Goal: Transaction & Acquisition: Purchase product/service

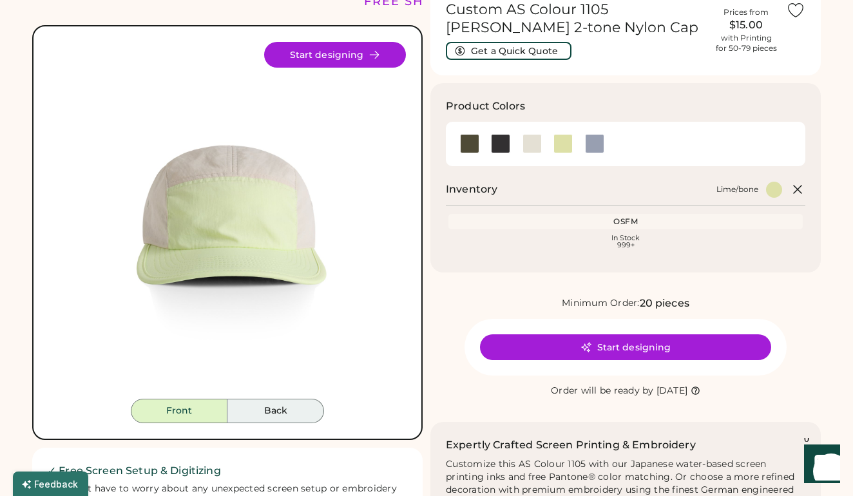
click at [285, 415] on button "Back" at bounding box center [275, 411] width 97 height 24
click at [193, 399] on button "Front" at bounding box center [179, 411] width 97 height 24
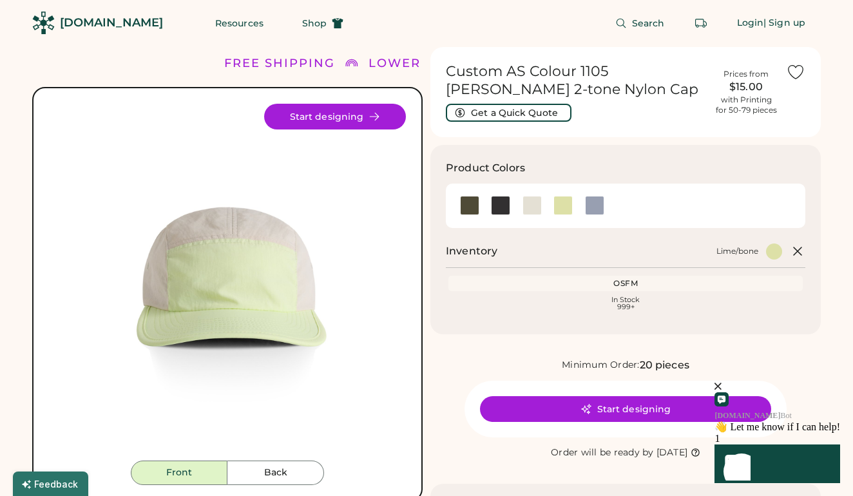
scroll to position [11, 0]
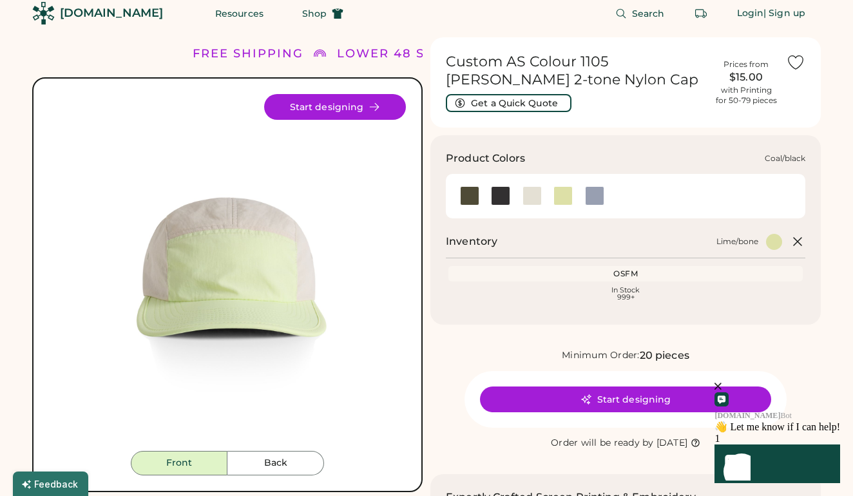
click at [500, 194] on div at bounding box center [500, 195] width 19 height 19
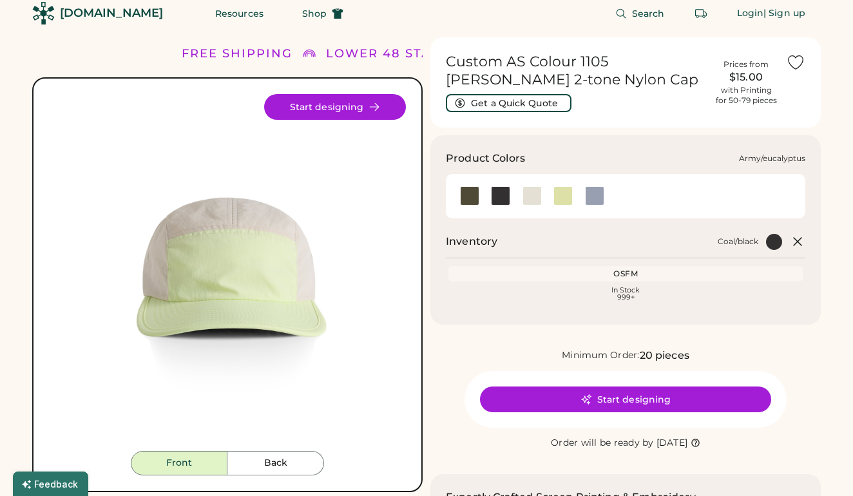
click at [475, 197] on div at bounding box center [469, 195] width 19 height 19
click at [542, 191] on div at bounding box center [532, 195] width 32 height 19
click at [528, 198] on div at bounding box center [531, 195] width 19 height 19
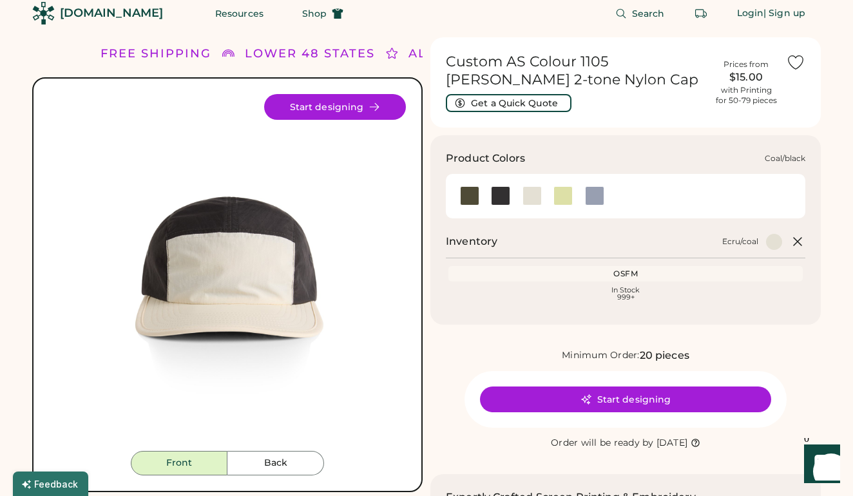
click at [507, 193] on div at bounding box center [500, 195] width 19 height 19
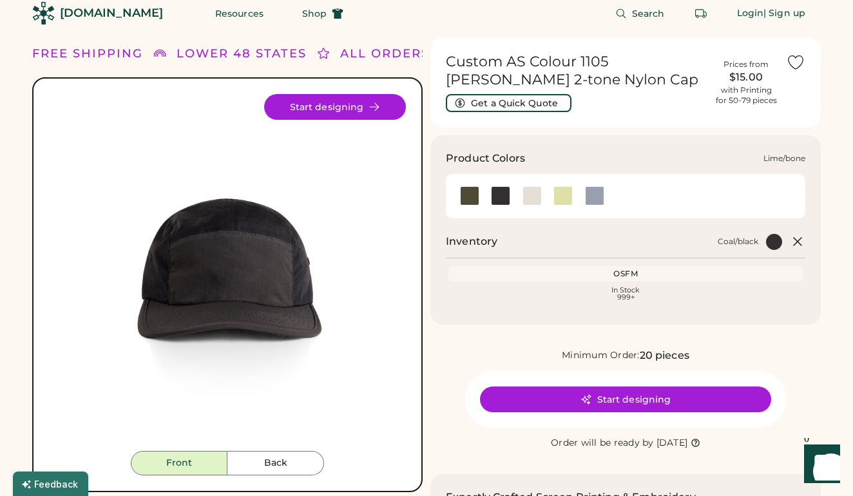
click at [564, 194] on div at bounding box center [562, 195] width 19 height 19
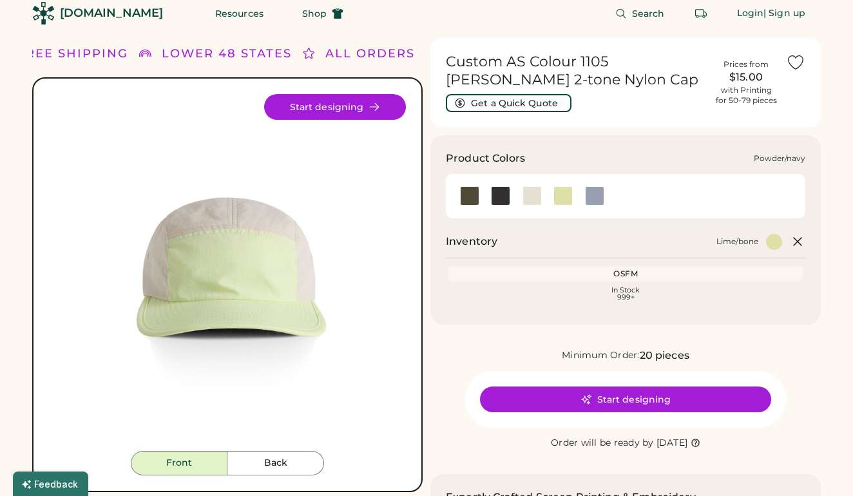
click at [589, 194] on div at bounding box center [594, 195] width 19 height 19
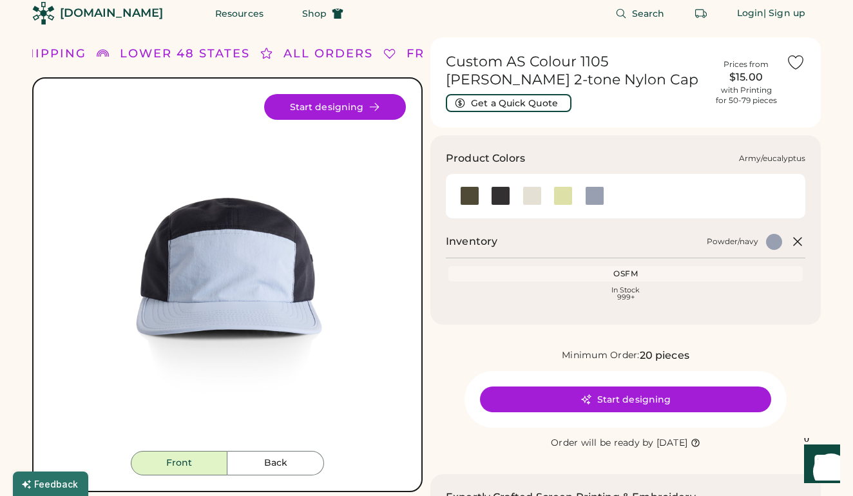
click at [466, 194] on div at bounding box center [469, 195] width 19 height 19
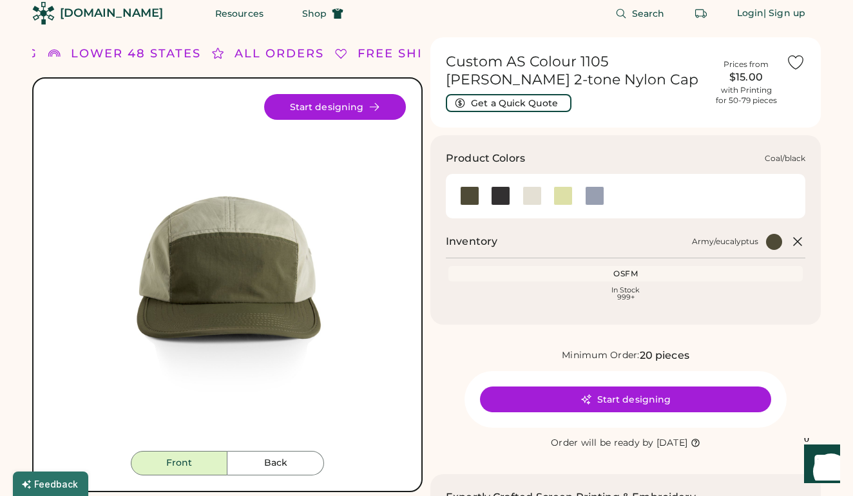
click at [495, 196] on div at bounding box center [500, 195] width 19 height 19
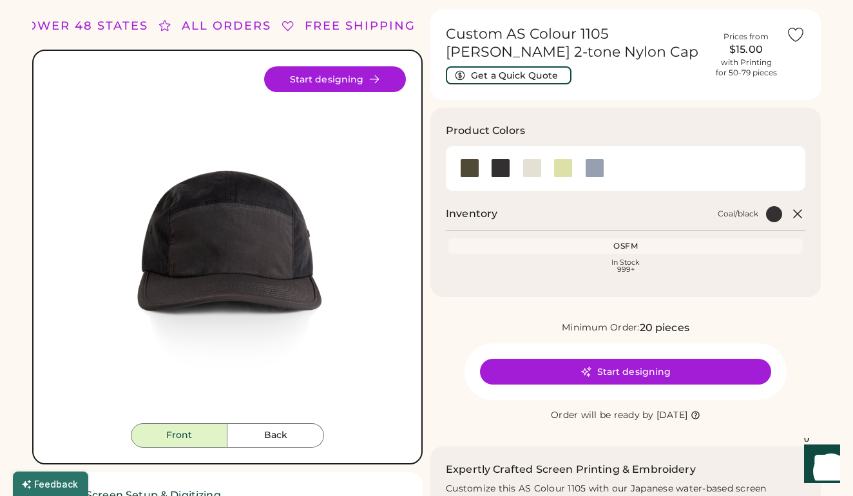
scroll to position [37, 0]
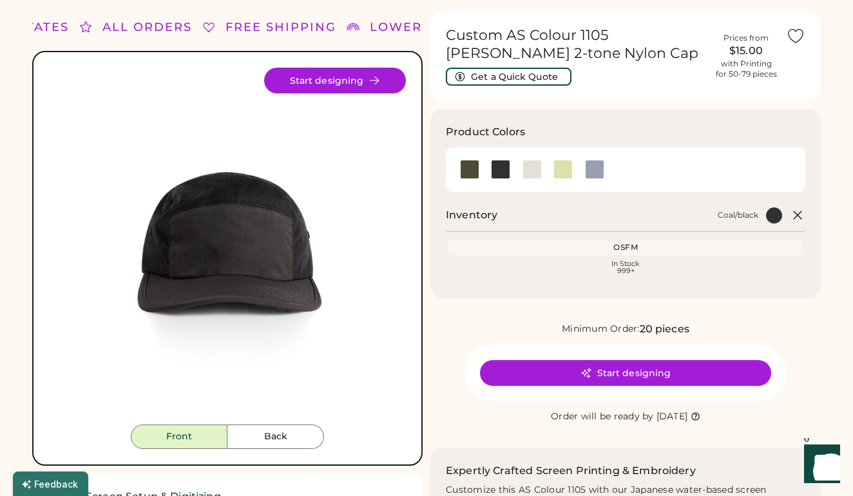
click at [634, 370] on button "Start designing" at bounding box center [625, 373] width 291 height 26
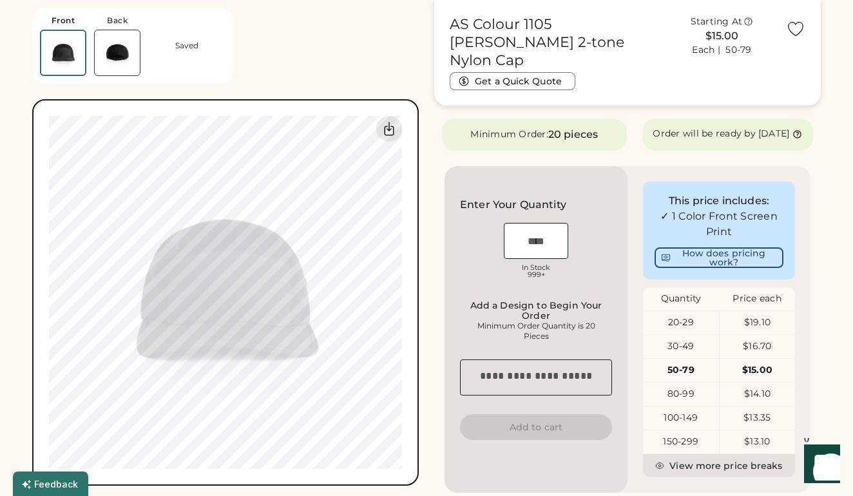
scroll to position [228, 0]
click at [542, 240] on input "input" at bounding box center [536, 240] width 64 height 36
type input "**"
click at [599, 216] on div "Enter Your Quantity OSFM In Stock 999+" at bounding box center [536, 240] width 152 height 88
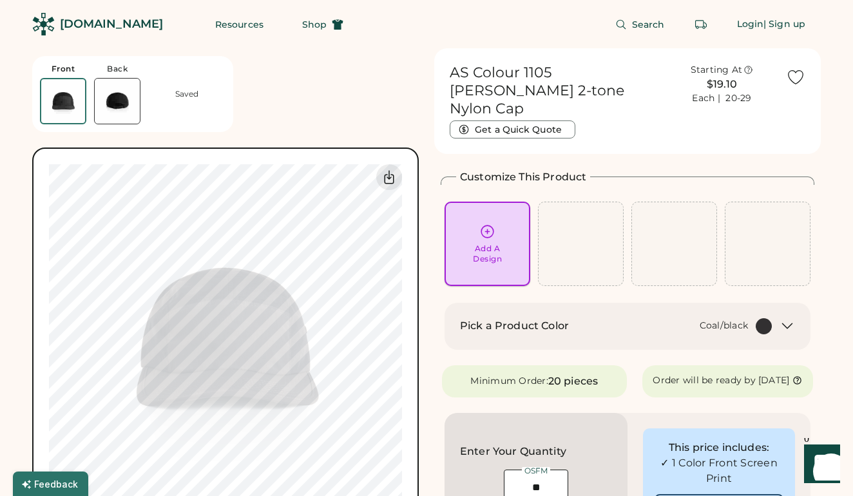
scroll to position [0, 0]
drag, startPoint x: 452, startPoint y: 71, endPoint x: 637, endPoint y: 78, distance: 184.9
click at [637, 78] on h1 "AS Colour 1105 Finn 2-tone Nylon Cap" at bounding box center [553, 91] width 208 height 54
copy h1 "AS Colour 1105 Finn 2-tone"
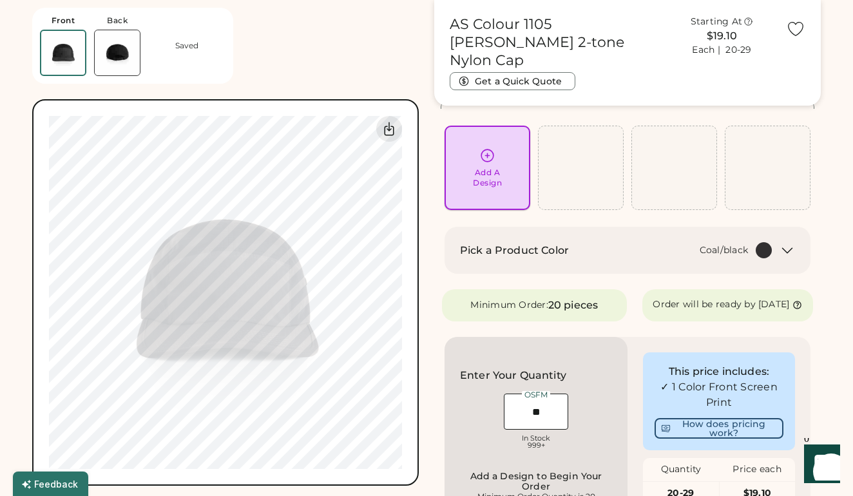
click at [505, 169] on div "Add A Design" at bounding box center [487, 167] width 68 height 41
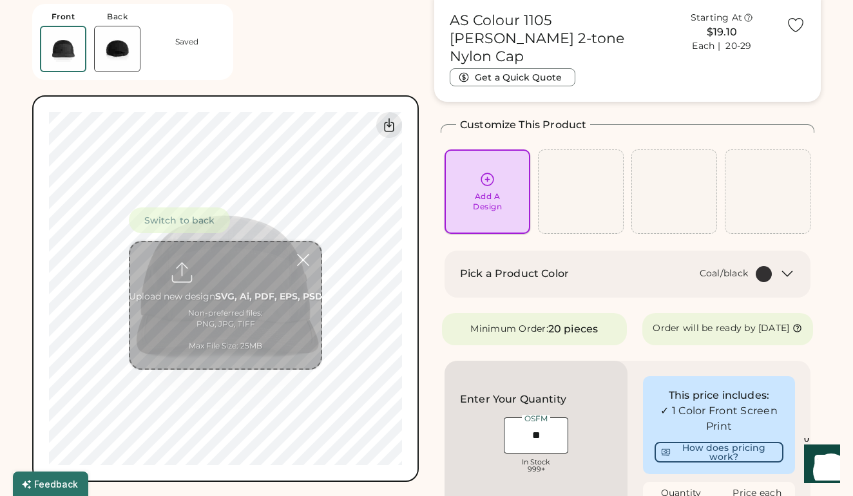
scroll to position [46, 0]
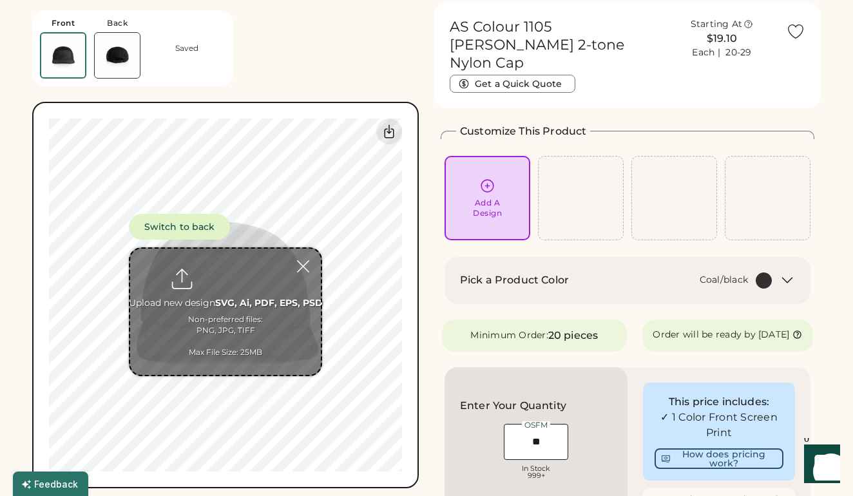
click at [216, 306] on input "file" at bounding box center [225, 312] width 191 height 126
type input "**********"
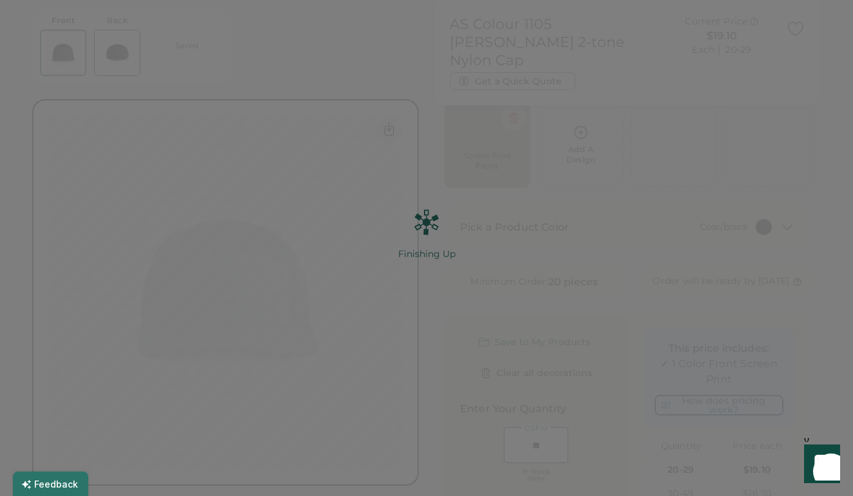
scroll to position [88, 0]
click at [440, 222] on div at bounding box center [426, 264] width 786 height 377
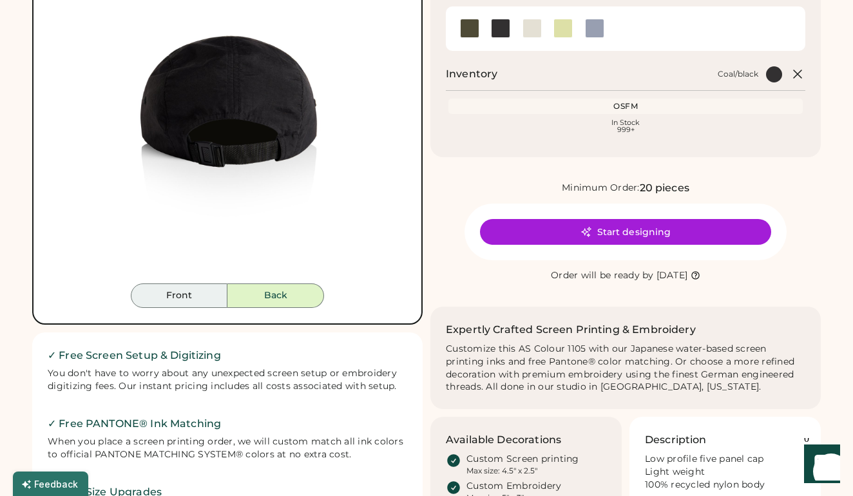
click at [209, 296] on button "Front" at bounding box center [179, 295] width 97 height 24
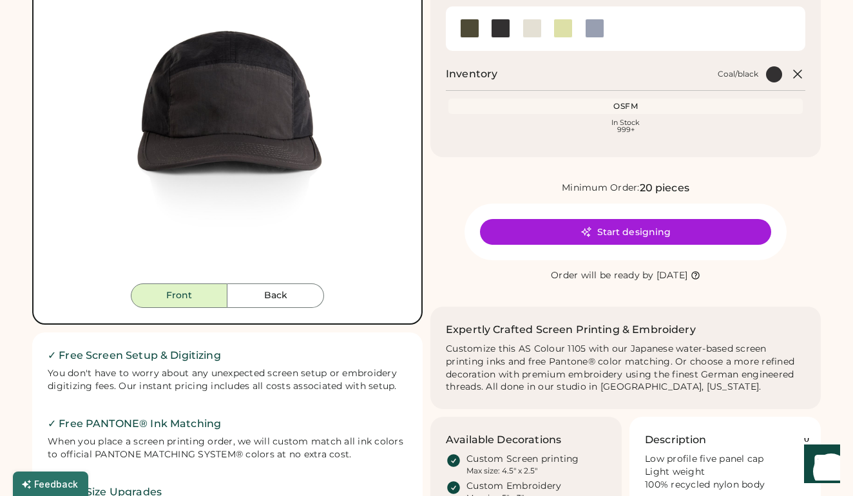
click at [272, 302] on button "Back" at bounding box center [275, 295] width 97 height 24
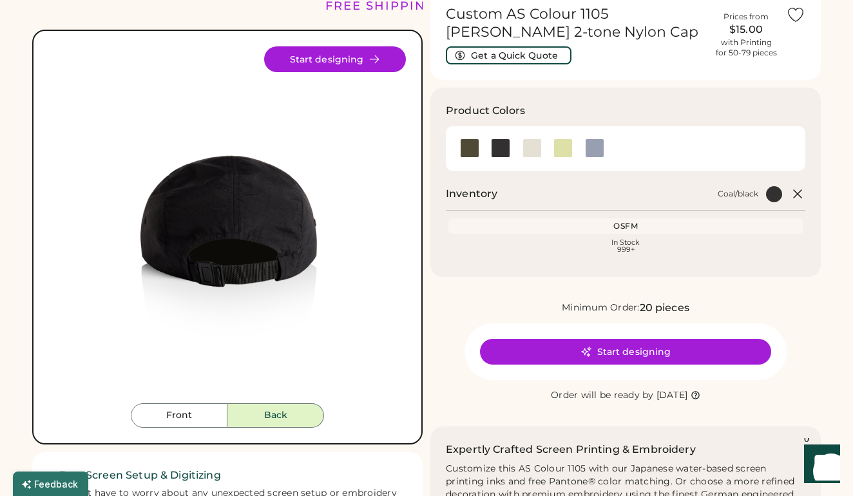
scroll to position [57, 0]
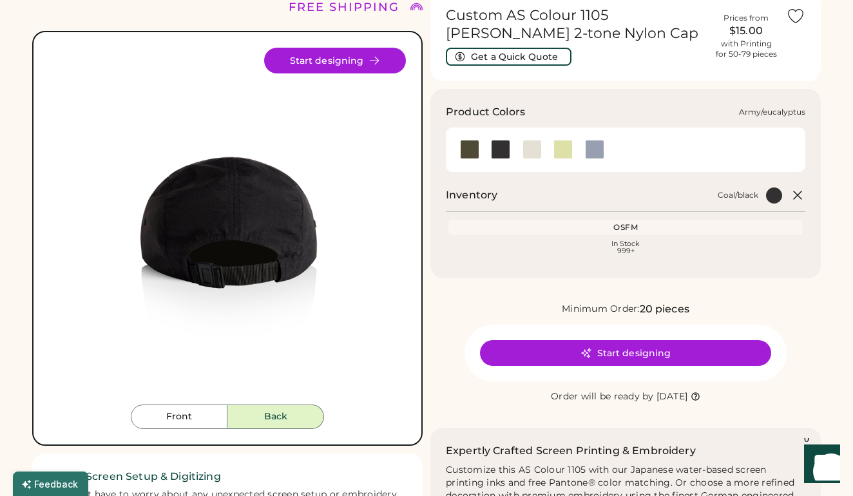
click at [467, 144] on div at bounding box center [469, 149] width 19 height 19
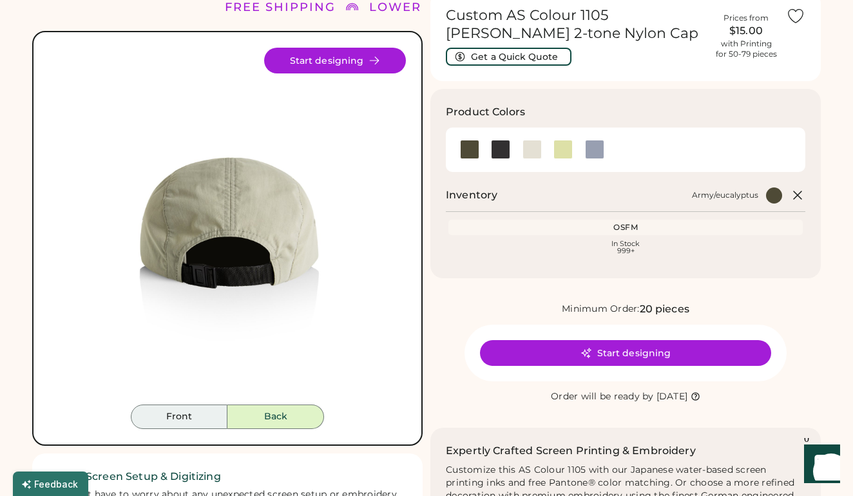
click at [187, 417] on button "Front" at bounding box center [179, 416] width 97 height 24
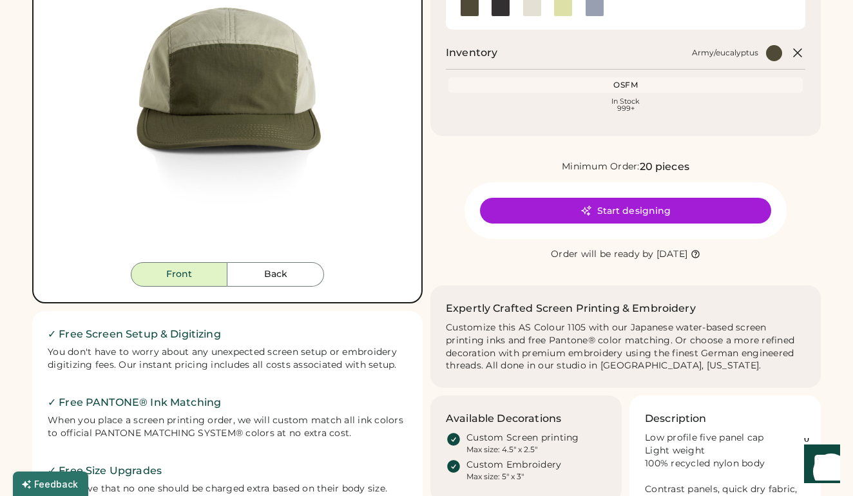
scroll to position [231, 0]
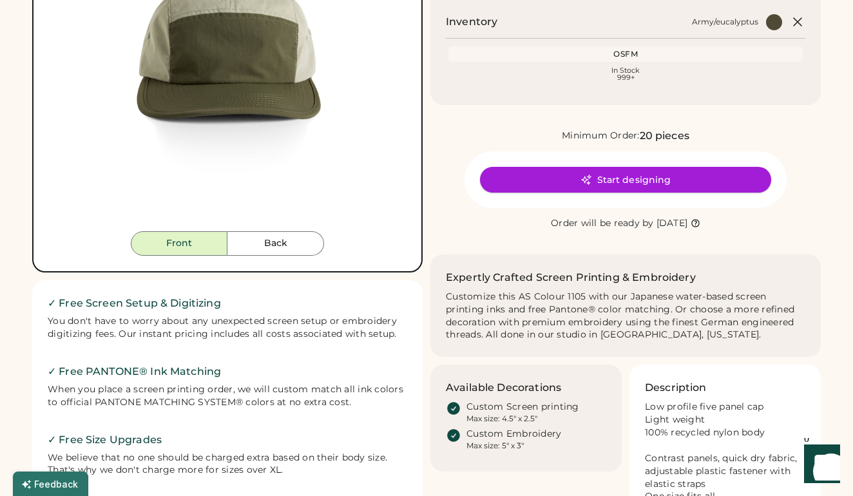
click at [545, 184] on button "Start designing" at bounding box center [625, 180] width 291 height 26
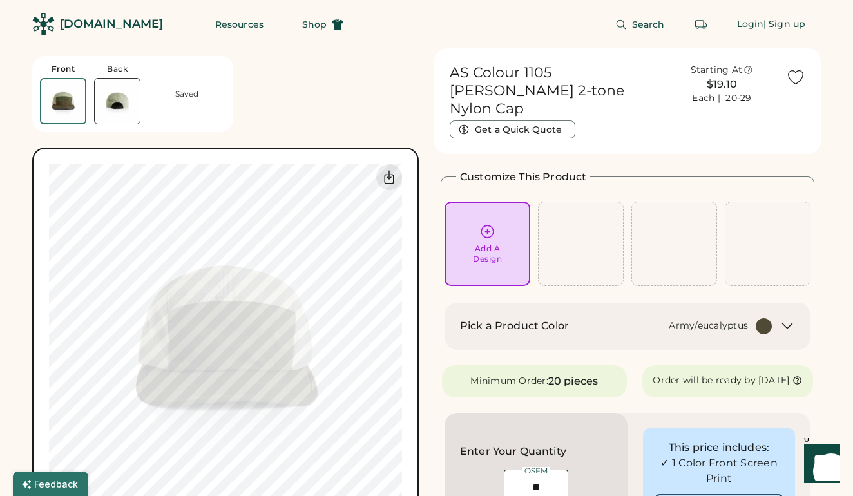
click at [502, 243] on div "Add A Design" at bounding box center [487, 253] width 29 height 21
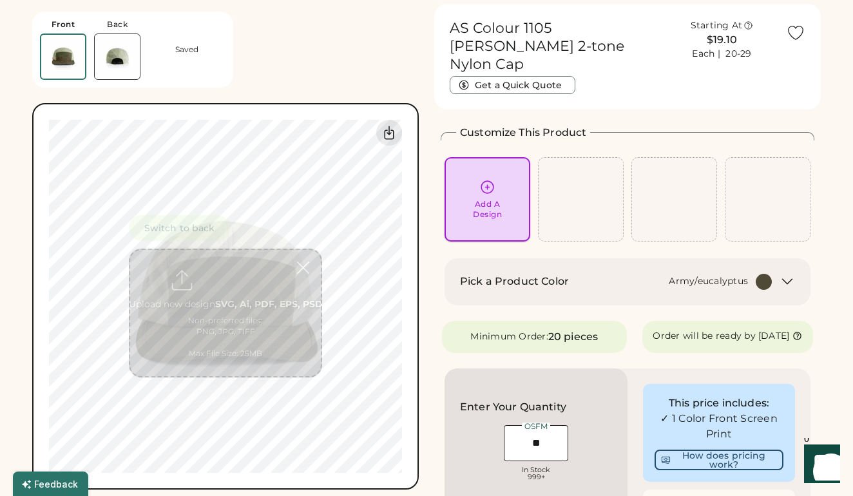
scroll to position [48, 0]
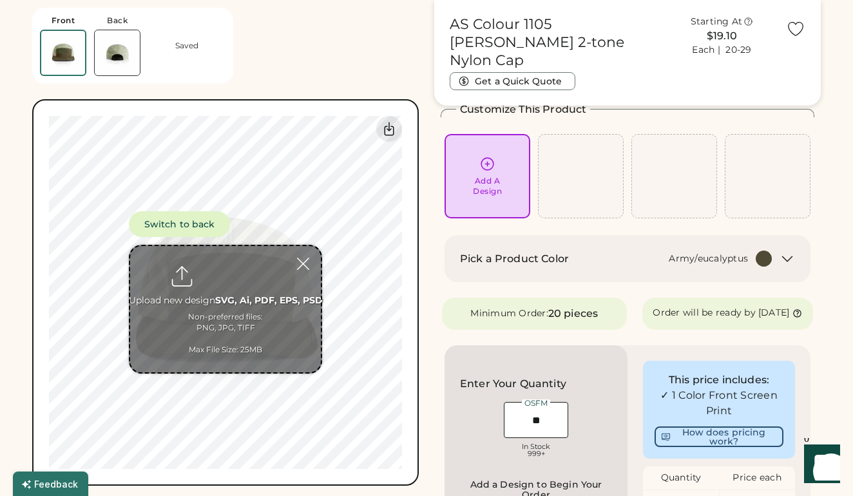
click at [229, 300] on input "file" at bounding box center [225, 309] width 191 height 126
type input "**********"
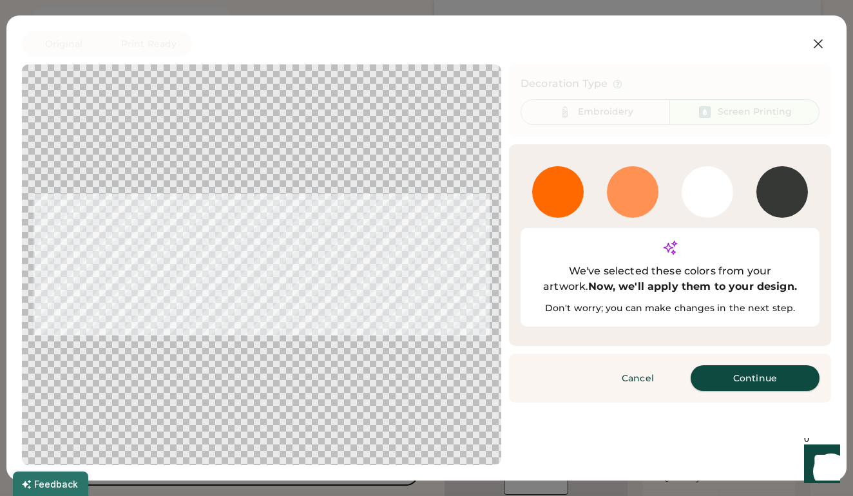
click at [744, 365] on button "Continue" at bounding box center [754, 378] width 129 height 26
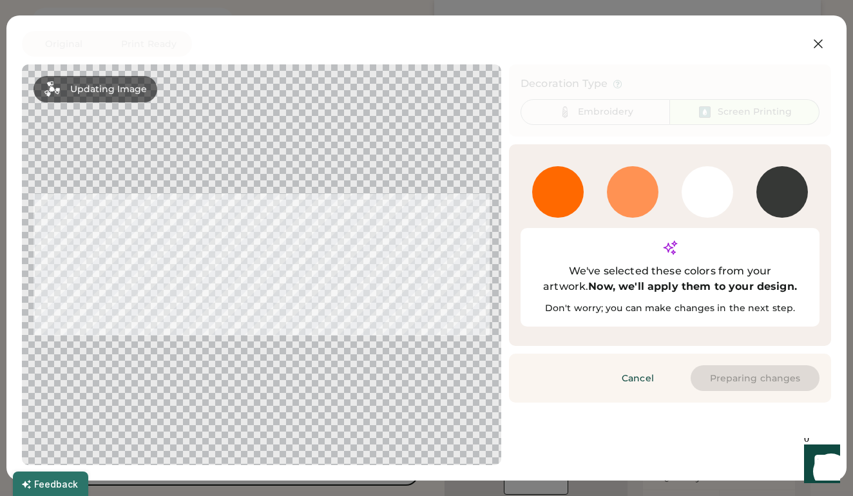
click at [744, 365] on button "Preparing changes" at bounding box center [754, 378] width 129 height 26
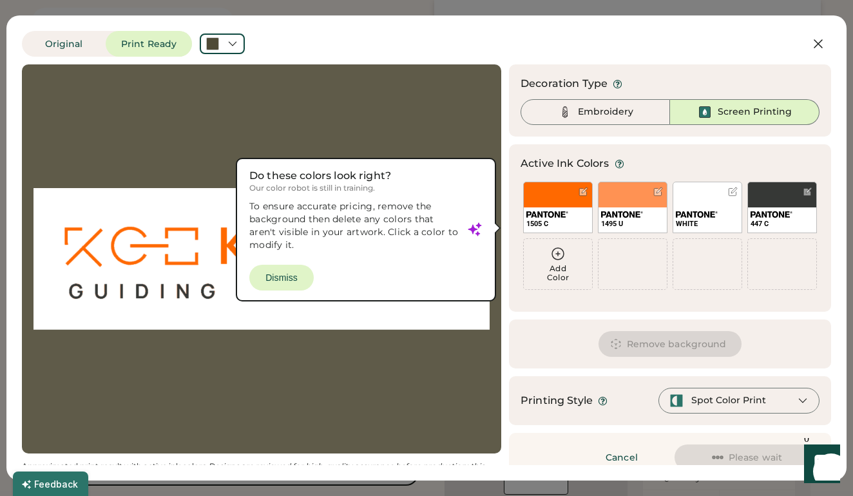
click at [406, 133] on div at bounding box center [261, 259] width 456 height 366
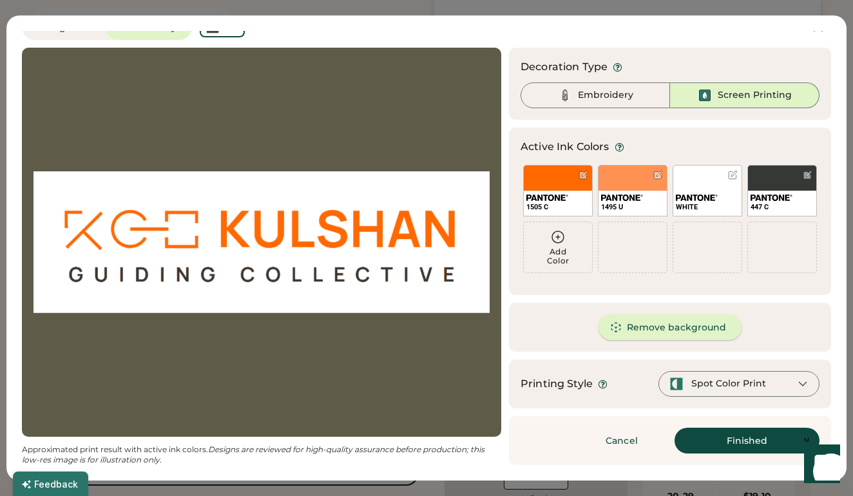
scroll to position [17, 0]
click at [713, 392] on div "Spot Color Print" at bounding box center [738, 384] width 161 height 26
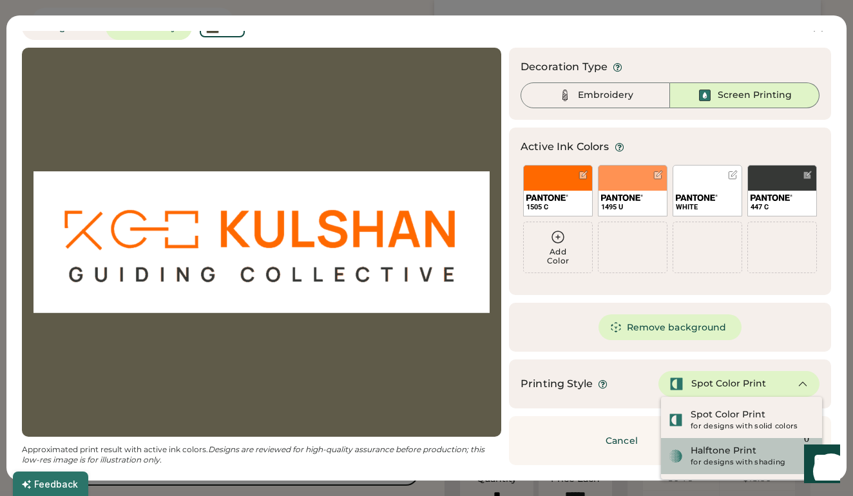
scroll to position [121, 0]
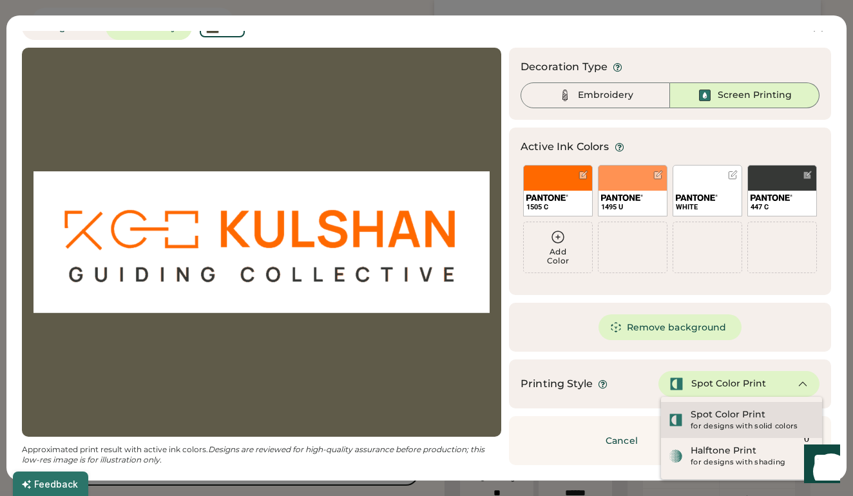
click at [744, 426] on div "for designs with solid colors" at bounding box center [752, 426] width 124 height 10
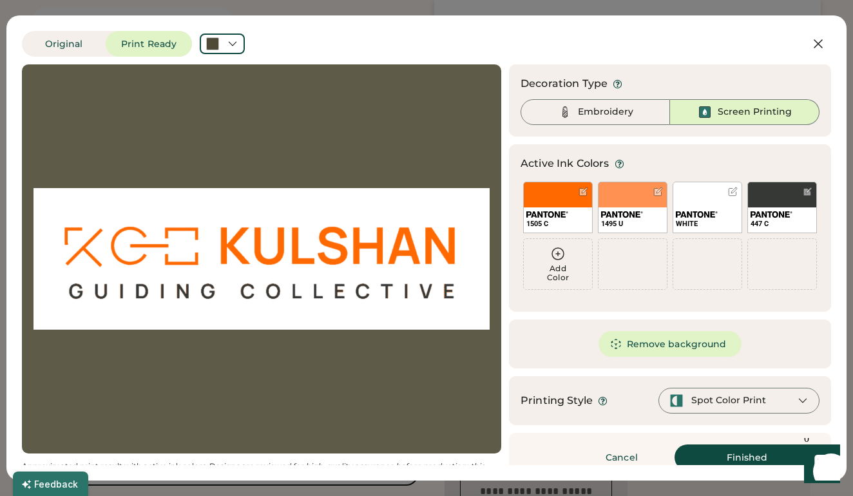
scroll to position [233, 0]
click at [722, 451] on button "Finished" at bounding box center [746, 457] width 145 height 26
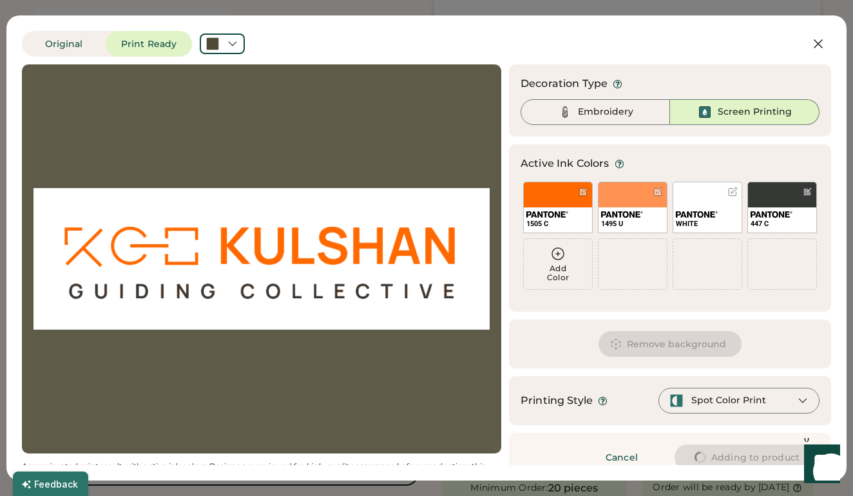
type input "****"
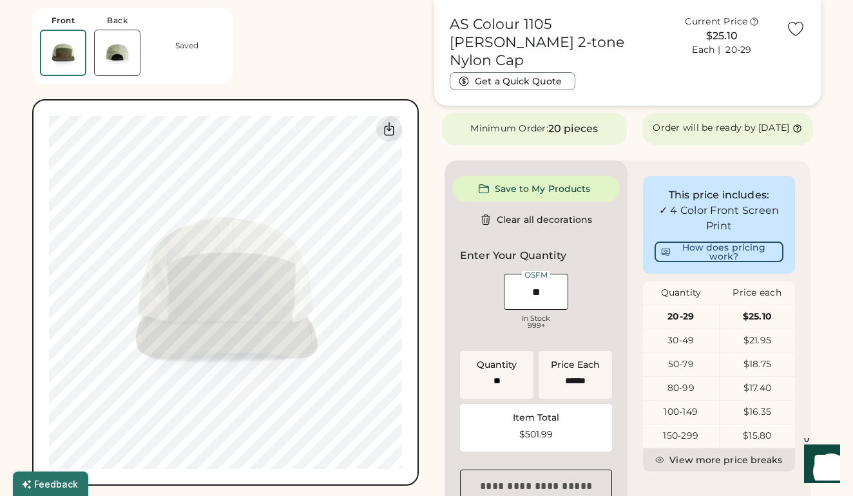
type input "****"
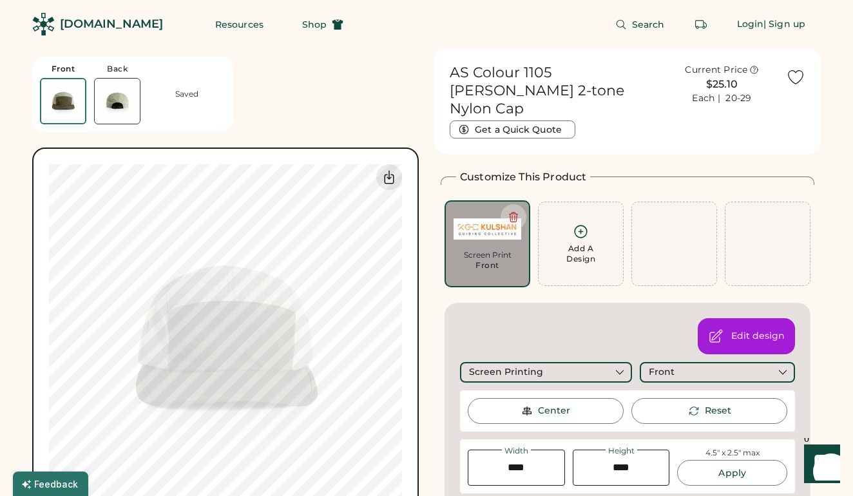
scroll to position [0, 0]
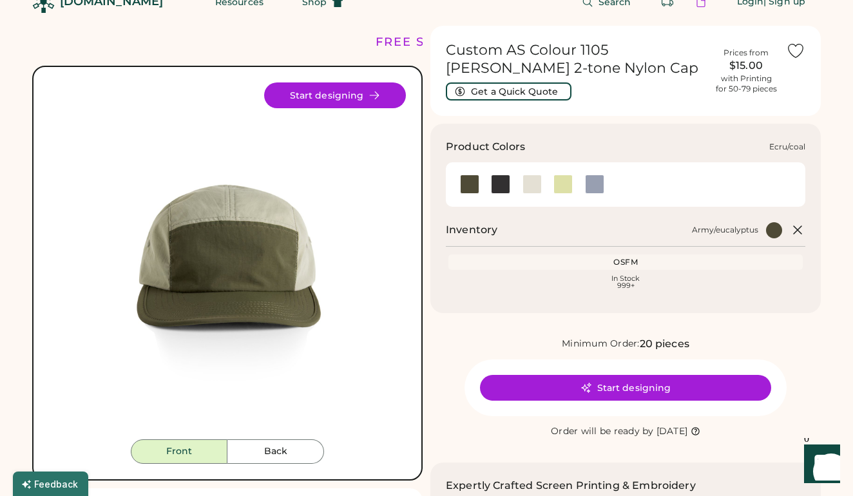
click at [529, 182] on div at bounding box center [531, 183] width 19 height 19
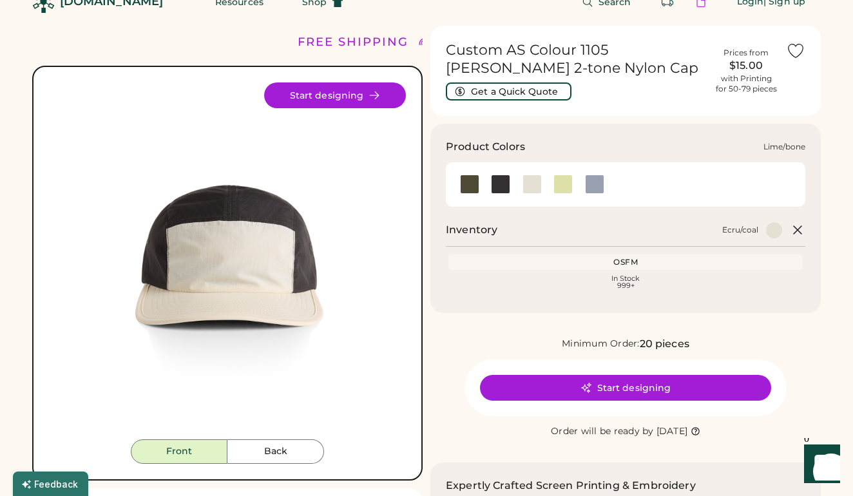
click at [565, 184] on div at bounding box center [562, 183] width 19 height 19
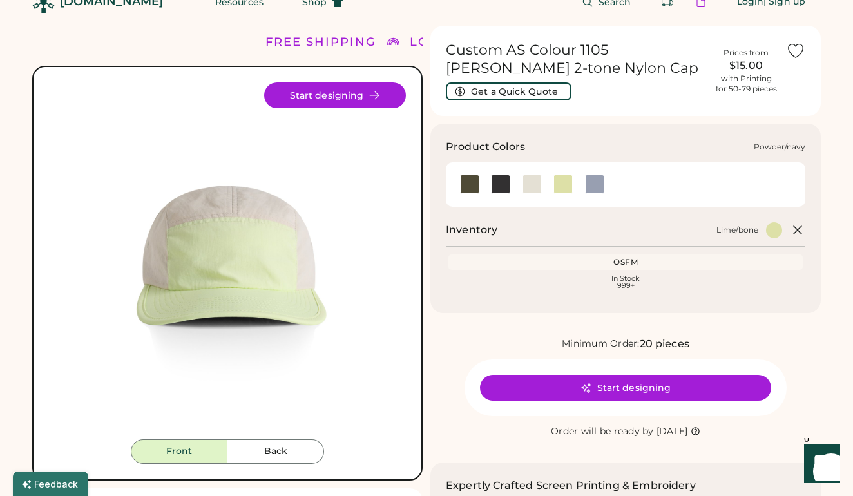
click at [597, 185] on div at bounding box center [594, 183] width 19 height 19
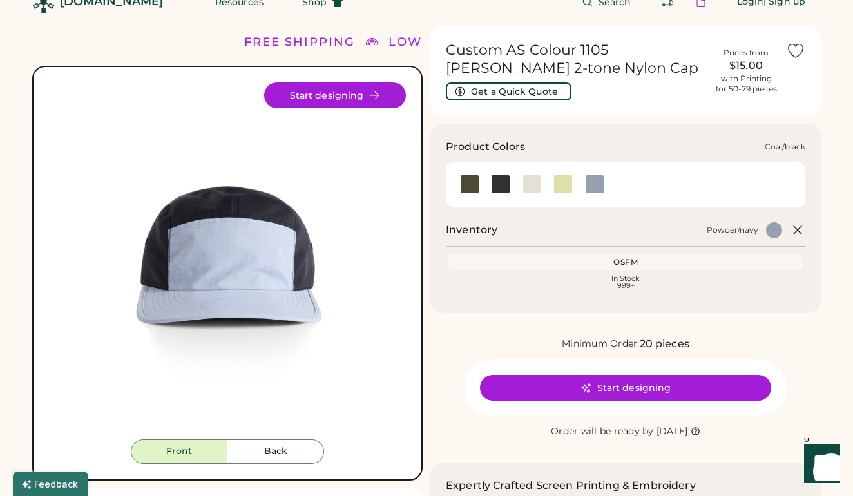
click at [502, 180] on div at bounding box center [500, 183] width 19 height 19
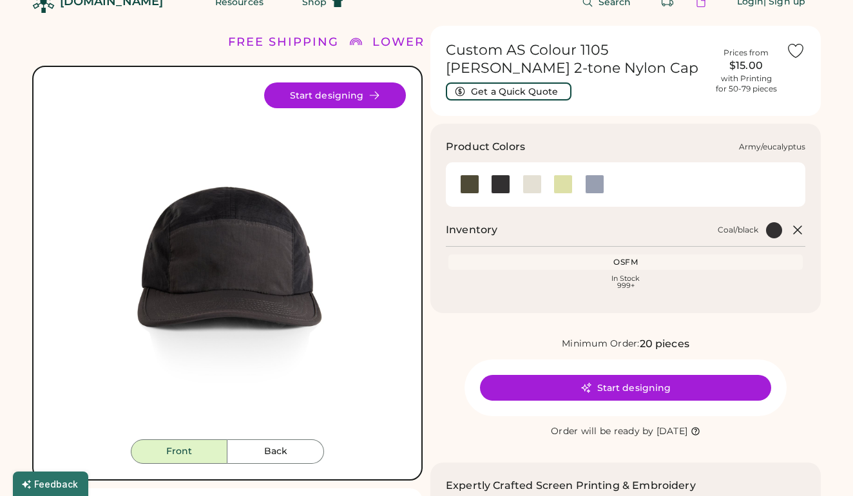
click at [469, 180] on div at bounding box center [469, 183] width 19 height 19
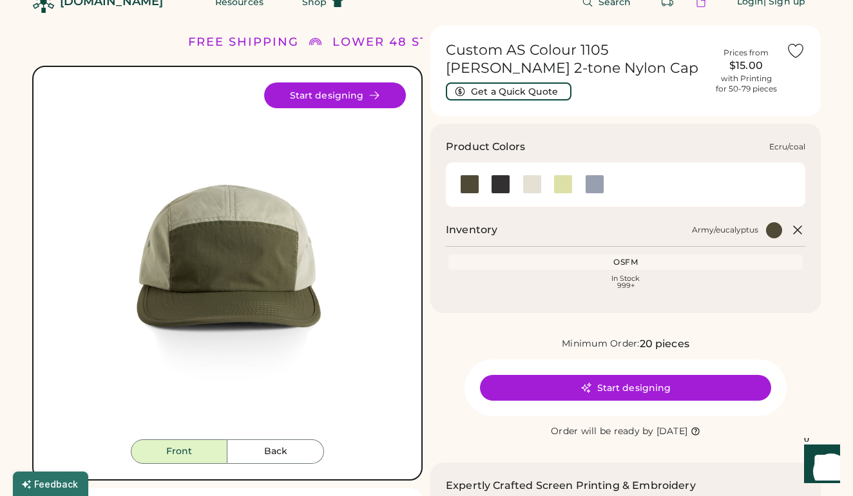
click at [529, 185] on div at bounding box center [531, 183] width 19 height 19
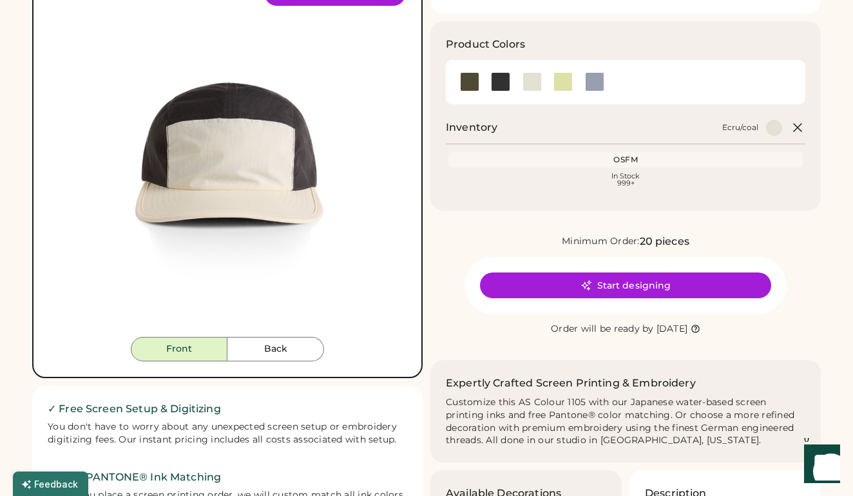
scroll to position [124, 0]
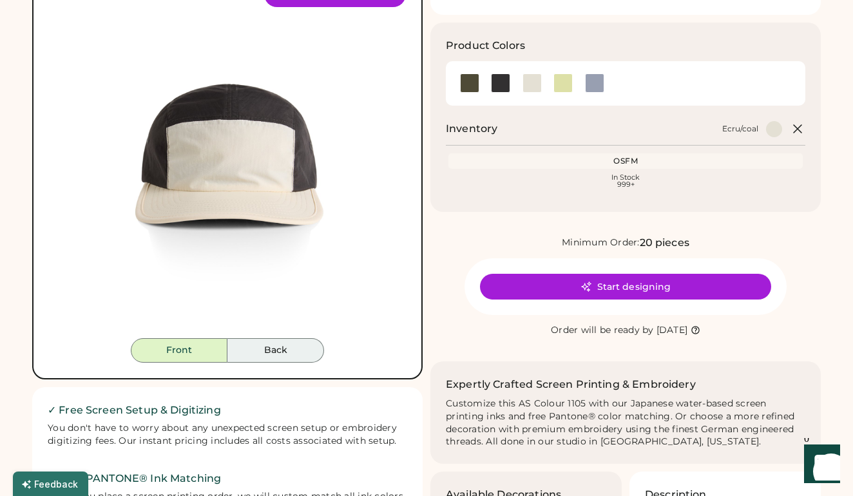
click at [286, 352] on button "Back" at bounding box center [275, 350] width 97 height 24
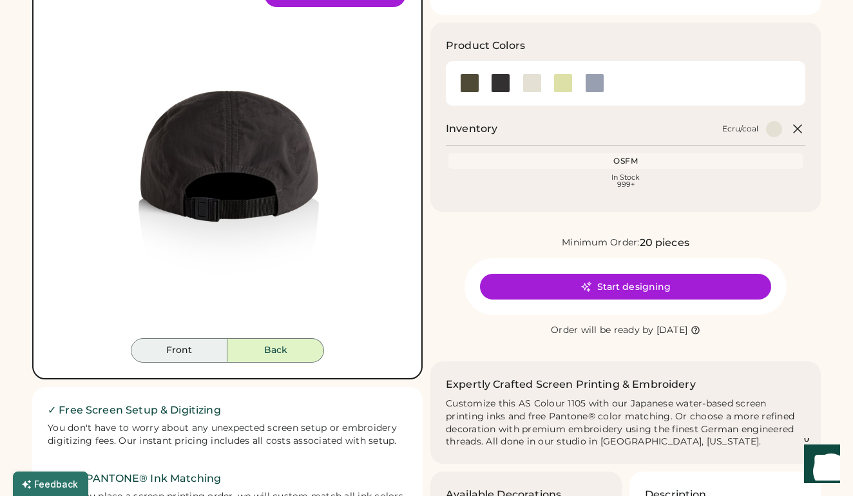
click at [204, 355] on button "Front" at bounding box center [179, 350] width 97 height 24
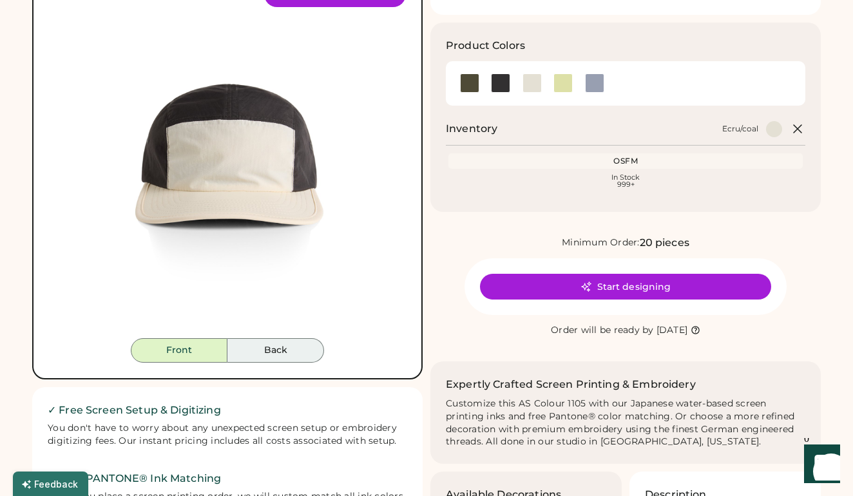
click at [277, 360] on button "Back" at bounding box center [275, 350] width 97 height 24
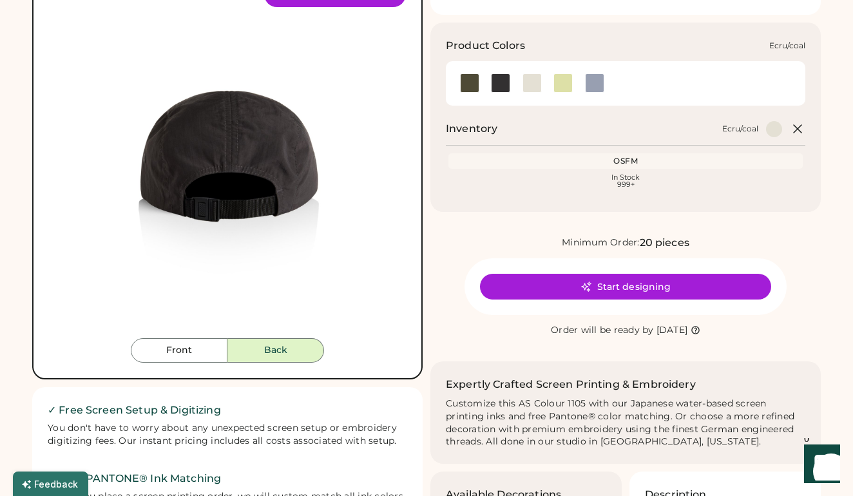
click at [532, 80] on div at bounding box center [531, 82] width 19 height 19
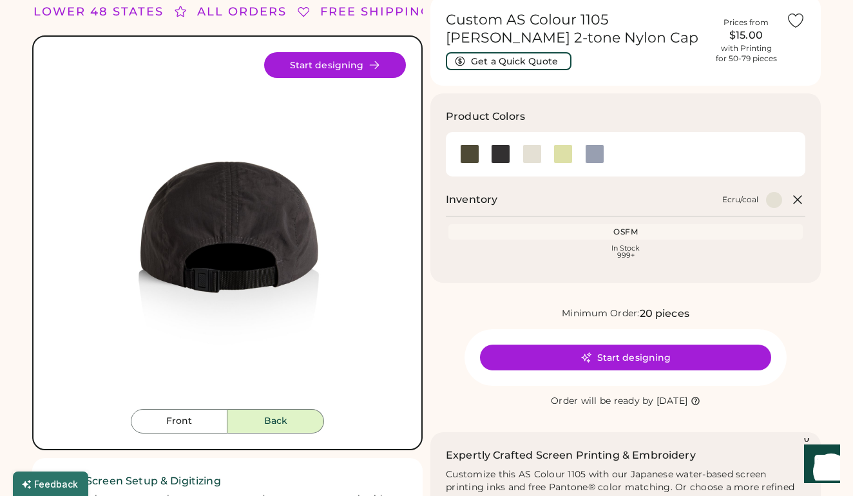
scroll to position [55, 0]
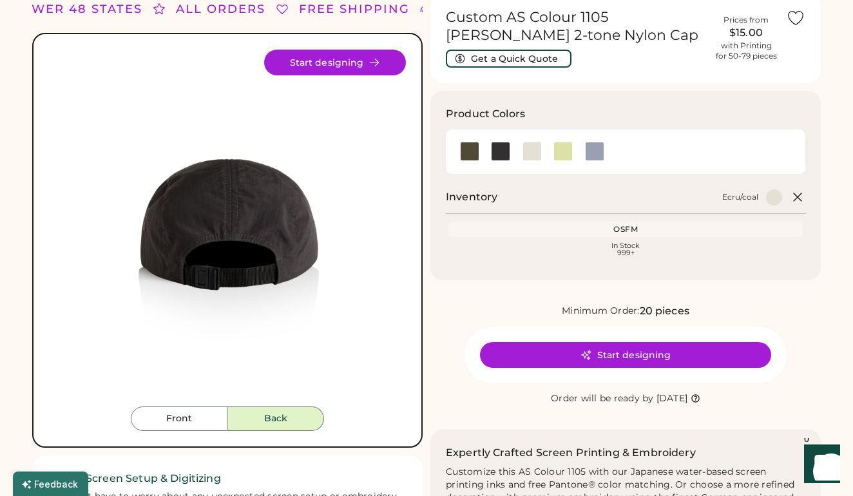
click at [583, 352] on icon at bounding box center [586, 355] width 12 height 12
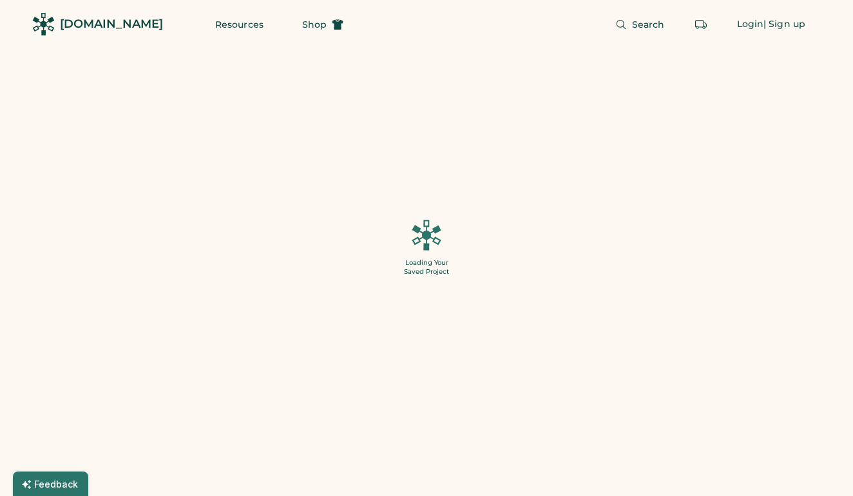
type input "**"
type input "******"
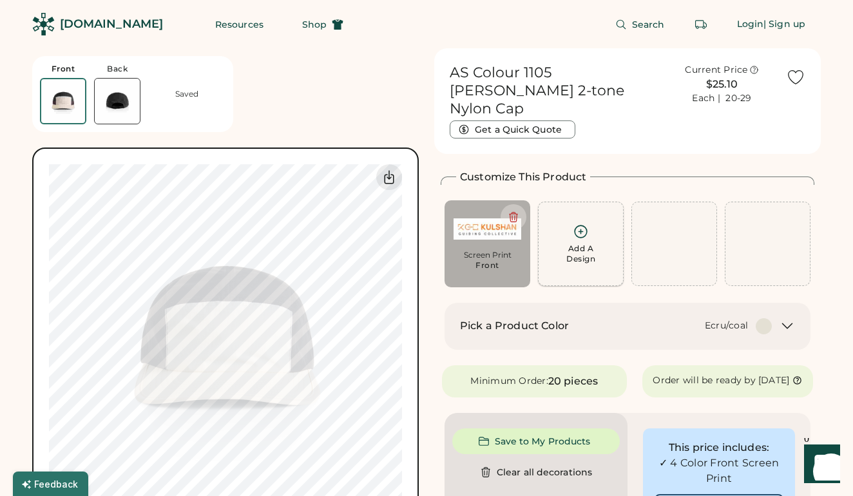
click at [584, 223] on icon at bounding box center [580, 231] width 16 height 16
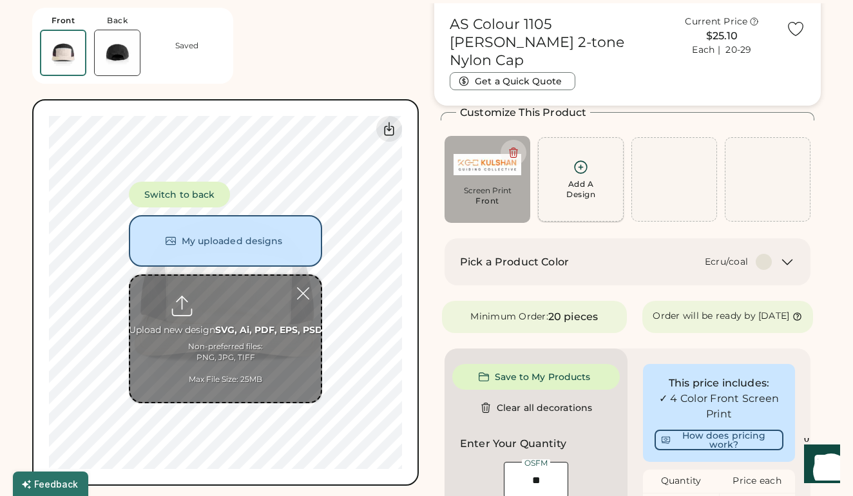
scroll to position [48, 0]
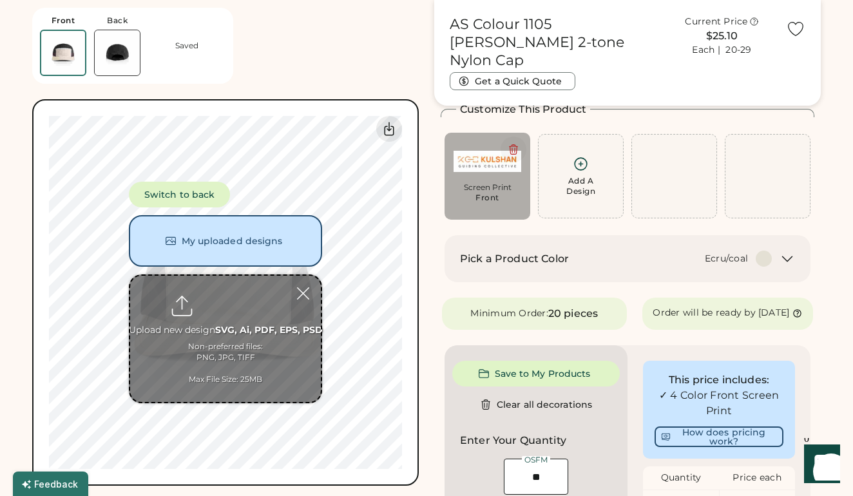
click at [517, 143] on button at bounding box center [513, 150] width 26 height 26
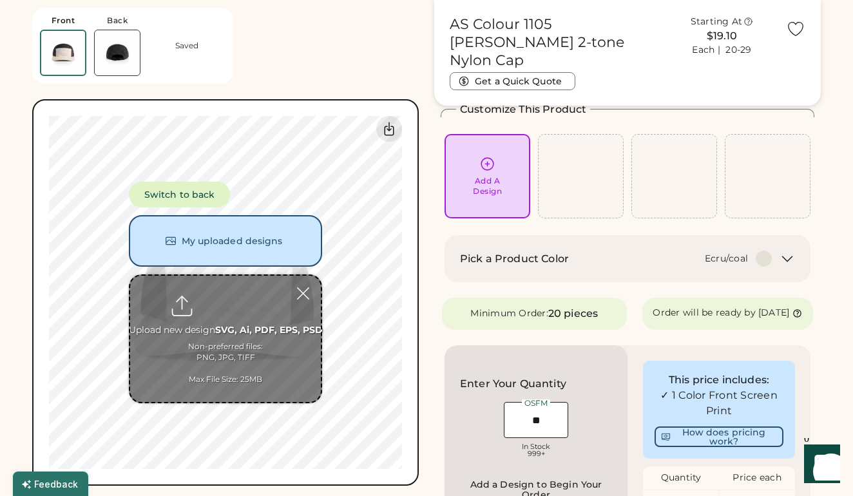
click at [220, 337] on input "file" at bounding box center [225, 339] width 191 height 126
type input "**********"
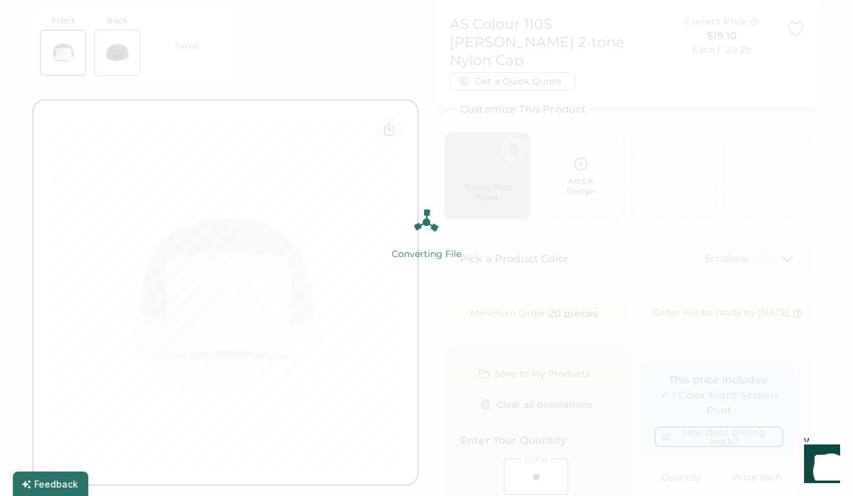
type input "******"
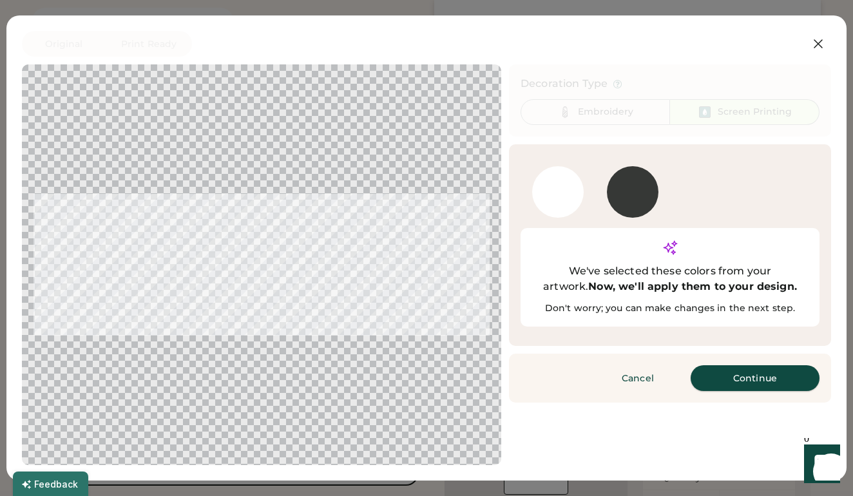
click at [742, 365] on button "Continue" at bounding box center [754, 378] width 129 height 26
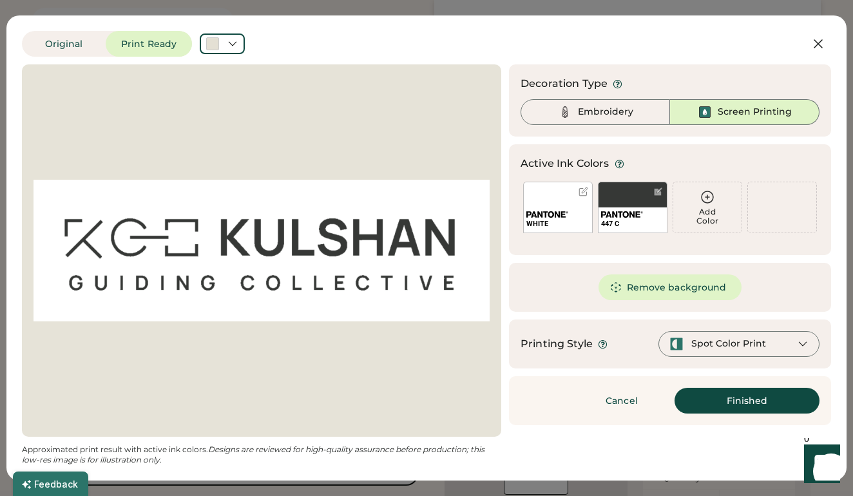
click at [293, 247] on div at bounding box center [261, 250] width 456 height 349
click at [243, 200] on div at bounding box center [261, 250] width 456 height 349
drag, startPoint x: 243, startPoint y: 200, endPoint x: 184, endPoint y: 241, distance: 72.2
click at [184, 241] on div at bounding box center [261, 250] width 456 height 349
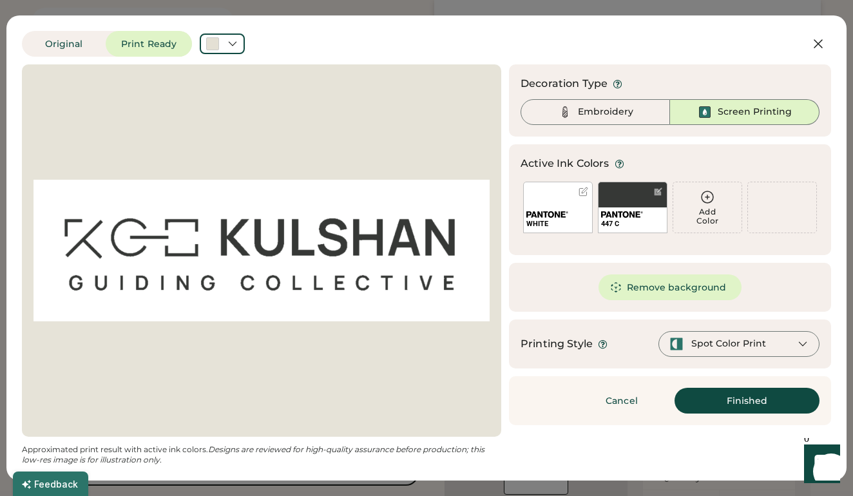
click at [223, 195] on div at bounding box center [261, 250] width 456 height 349
click at [564, 198] on div "WHITE" at bounding box center [558, 208] width 70 height 52
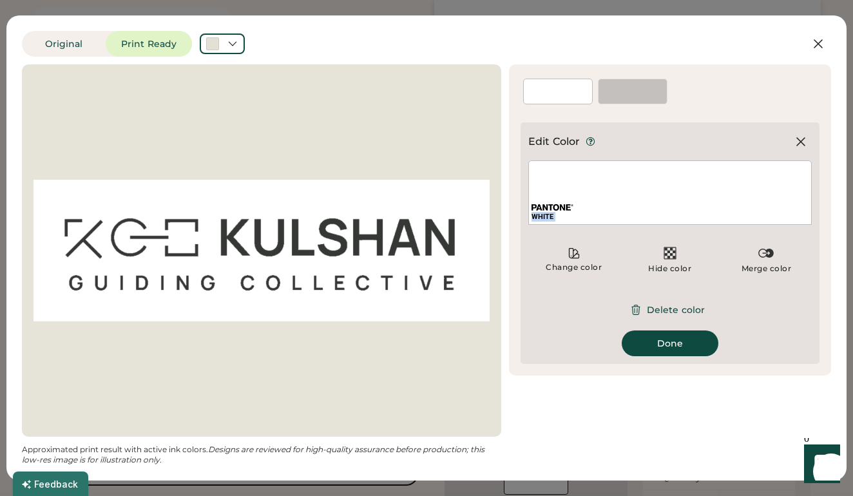
drag, startPoint x: 592, startPoint y: 194, endPoint x: 556, endPoint y: 247, distance: 63.8
click at [556, 247] on div "Edit Color WHITE Change color Hide color Merge color Delete color Done" at bounding box center [669, 243] width 283 height 226
click at [592, 195] on div "WHITE" at bounding box center [669, 192] width 283 height 64
click at [674, 308] on button "Delete color" at bounding box center [669, 310] width 100 height 26
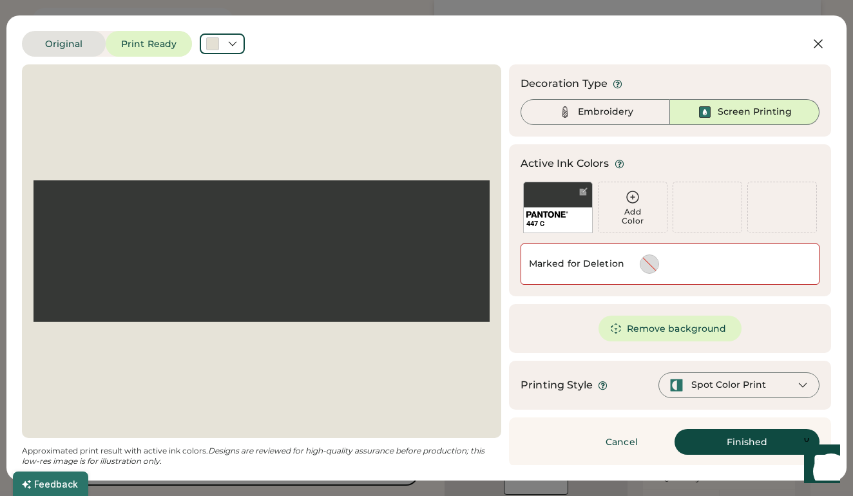
click at [86, 46] on button "Original" at bounding box center [64, 44] width 84 height 26
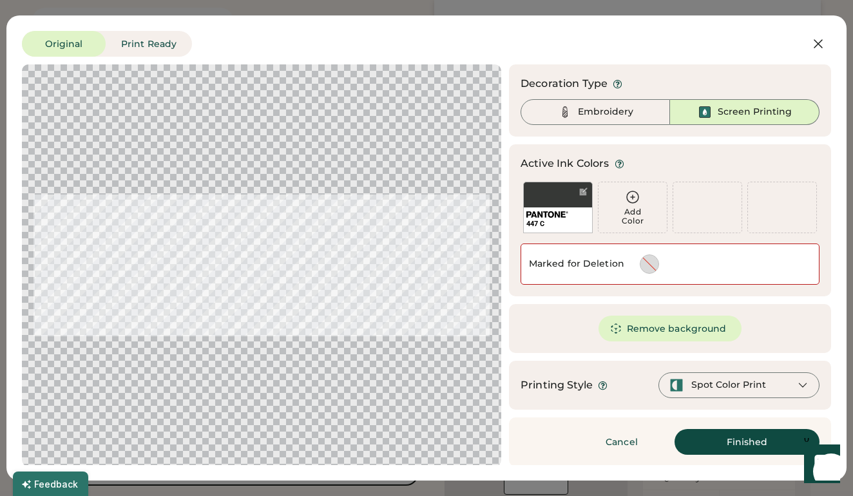
click at [649, 258] on div at bounding box center [649, 264] width 18 height 18
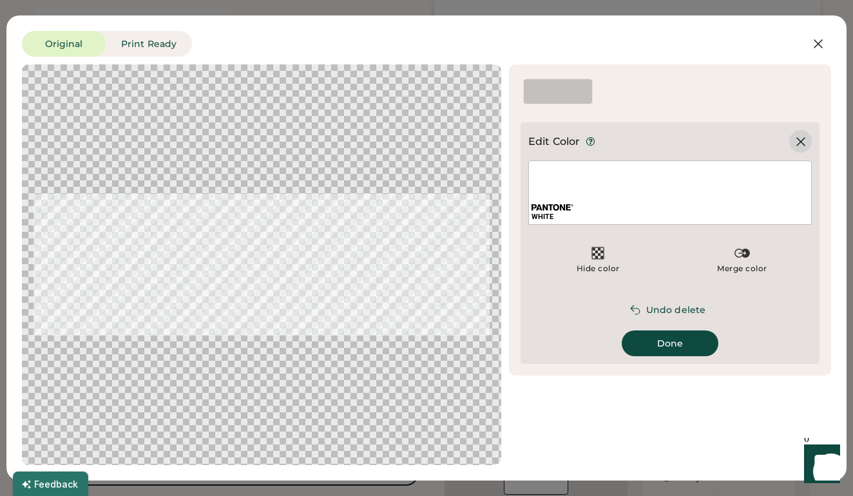
click at [800, 142] on icon at bounding box center [801, 142] width 8 height 8
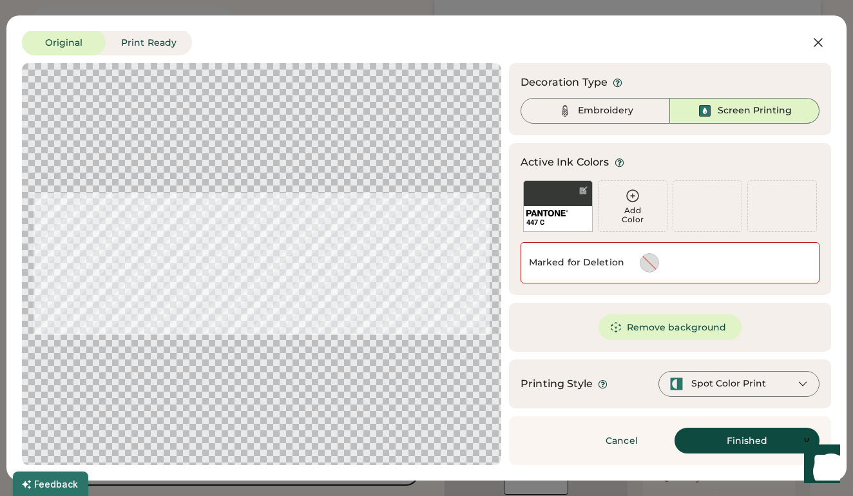
scroll to position [1, 0]
click at [677, 330] on button "Remove background" at bounding box center [670, 327] width 144 height 26
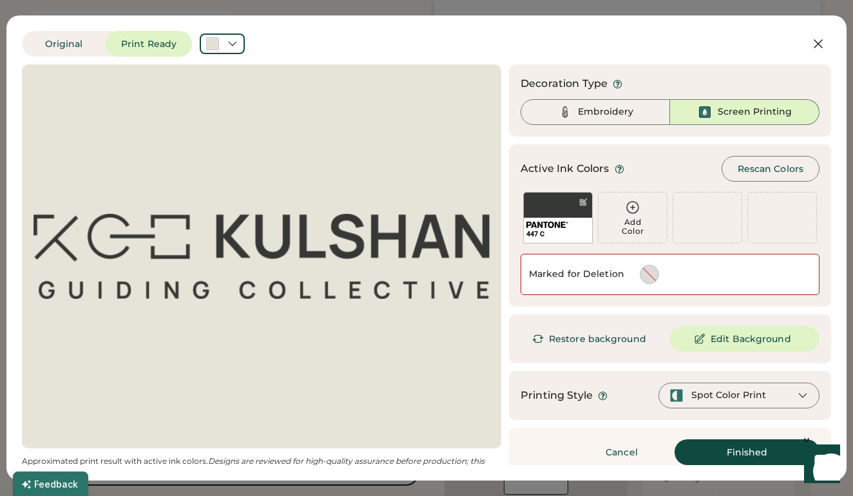
scroll to position [0, 0]
click at [750, 454] on button "Finished" at bounding box center [746, 452] width 145 height 26
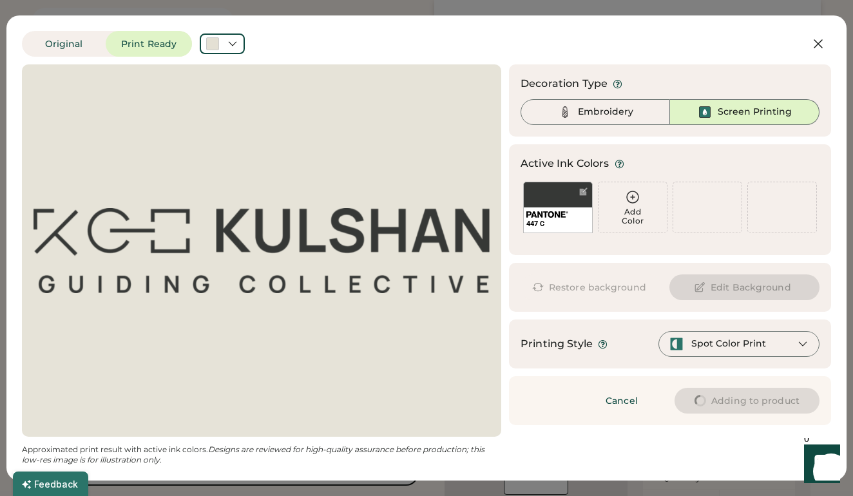
type input "****"
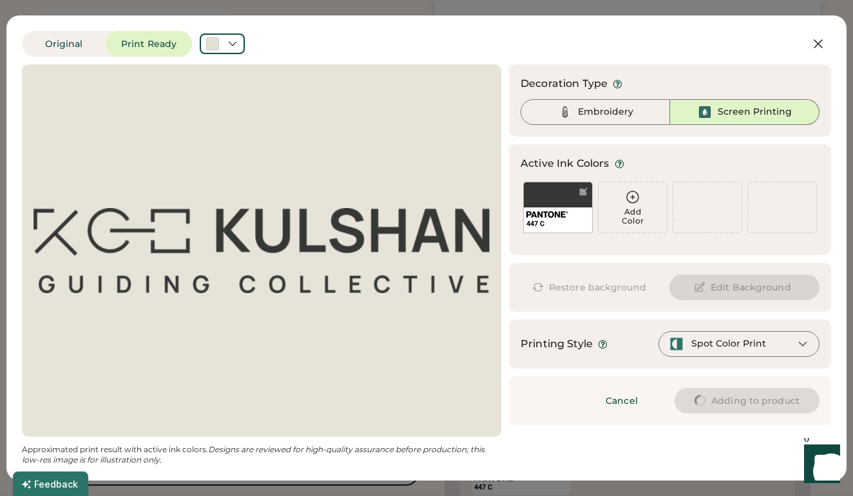
type input "****"
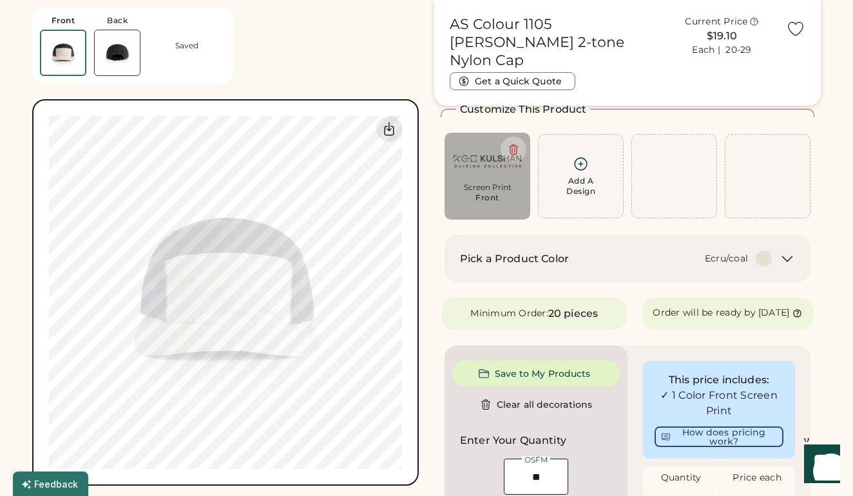
type input "****"
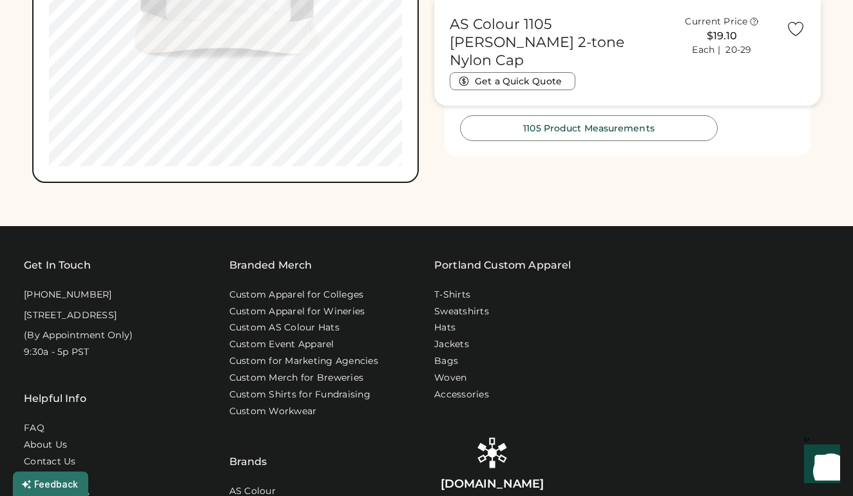
scroll to position [863, 0]
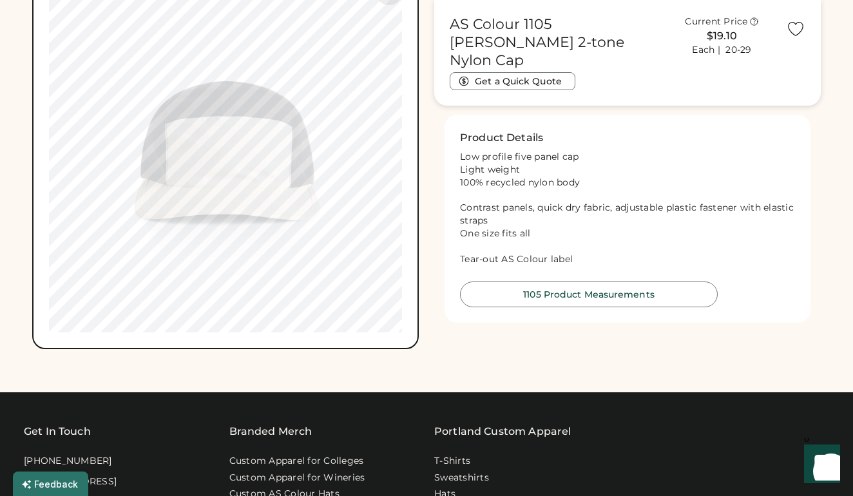
scroll to position [702, 0]
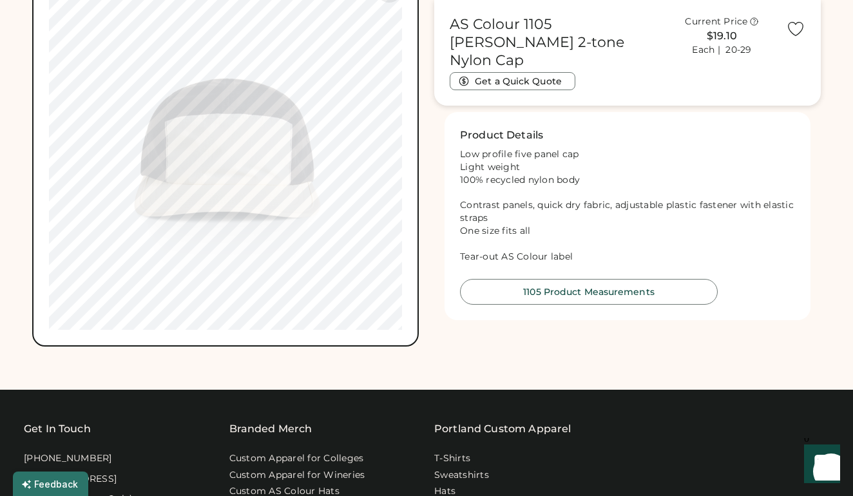
type input "****"
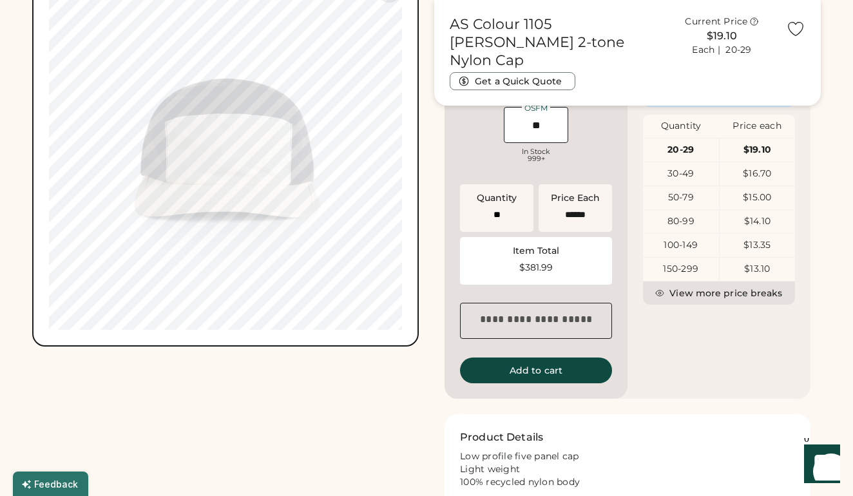
type input "****"
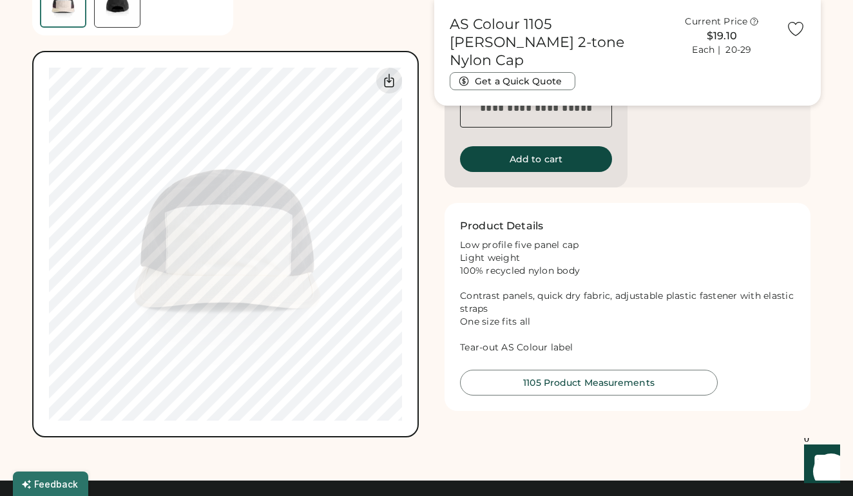
scroll to position [612, 0]
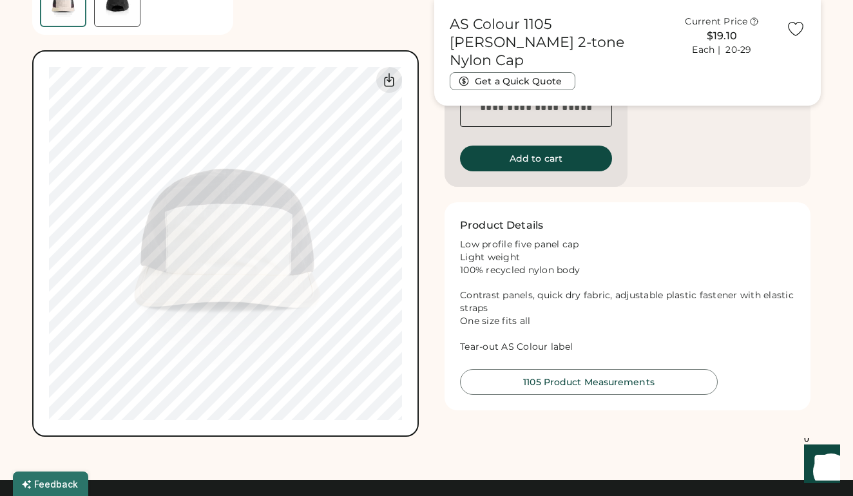
type input "****"
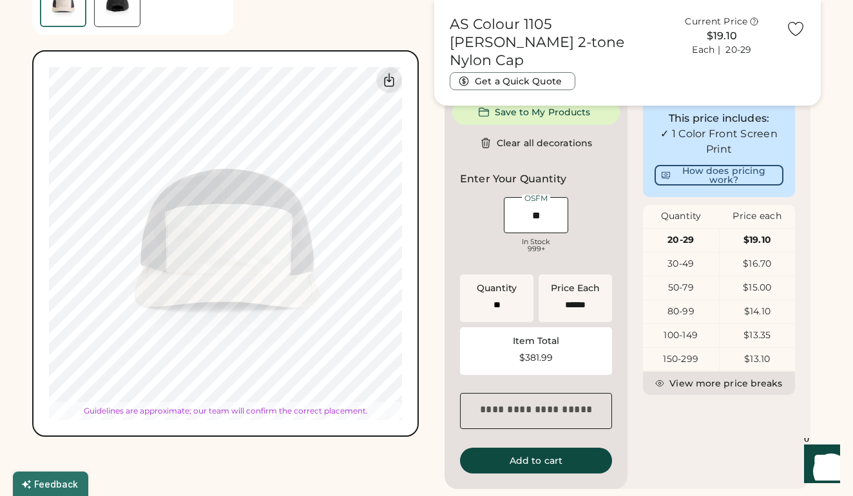
type input "****"
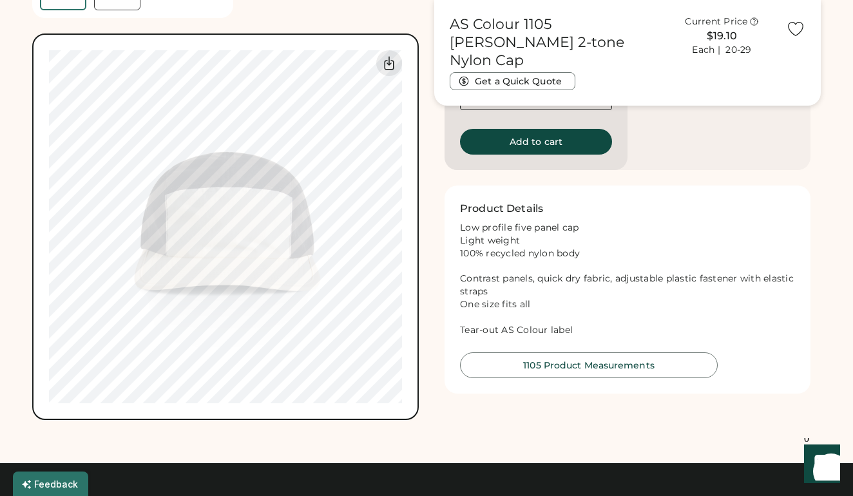
scroll to position [626, 0]
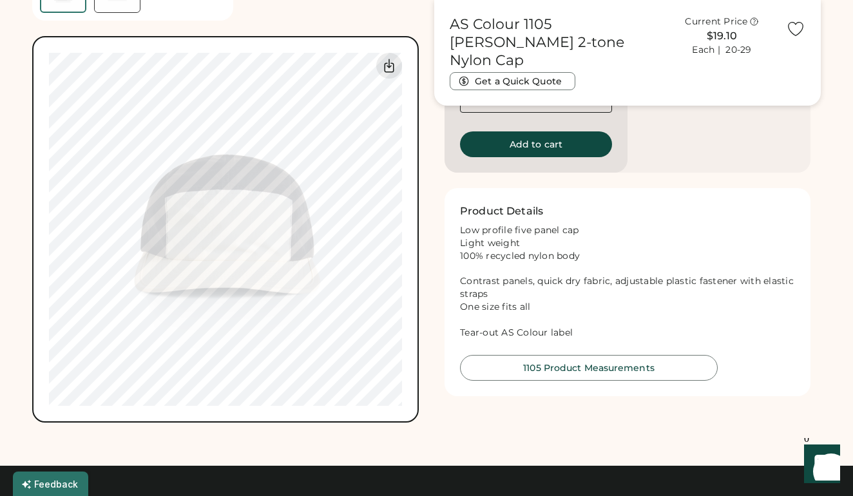
type input "****"
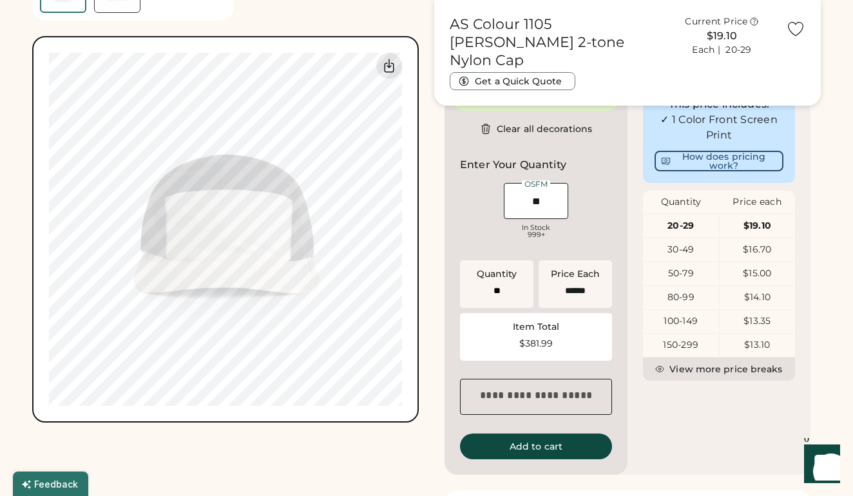
type input "****"
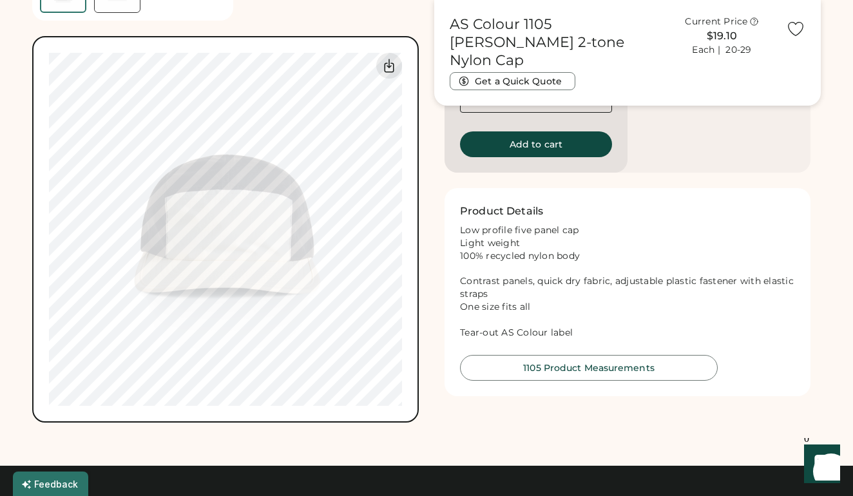
type input "****"
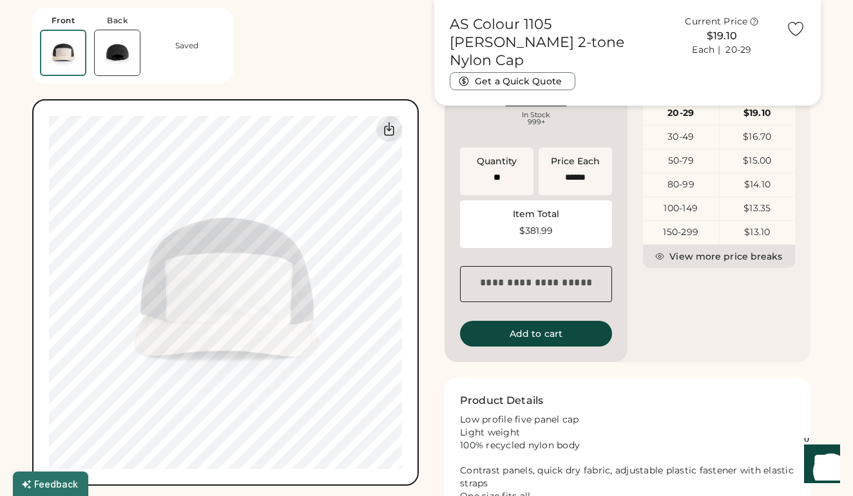
scroll to position [436, 0]
click at [126, 48] on img at bounding box center [117, 52] width 45 height 45
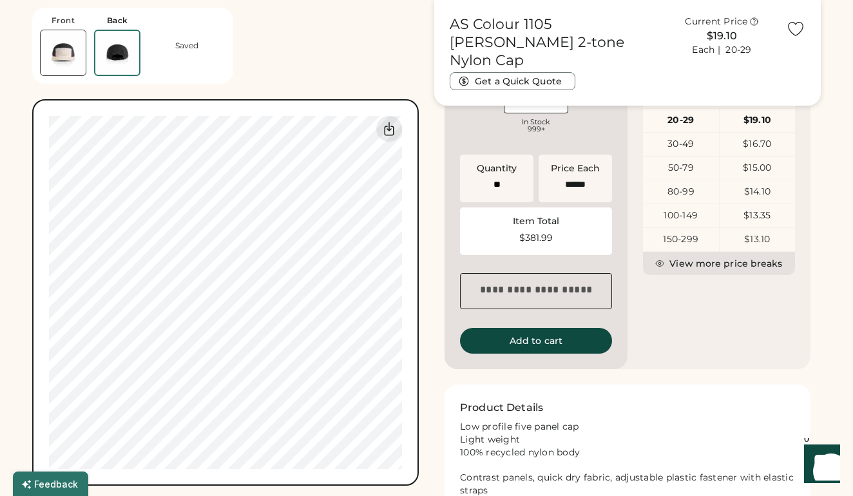
scroll to position [425, 0]
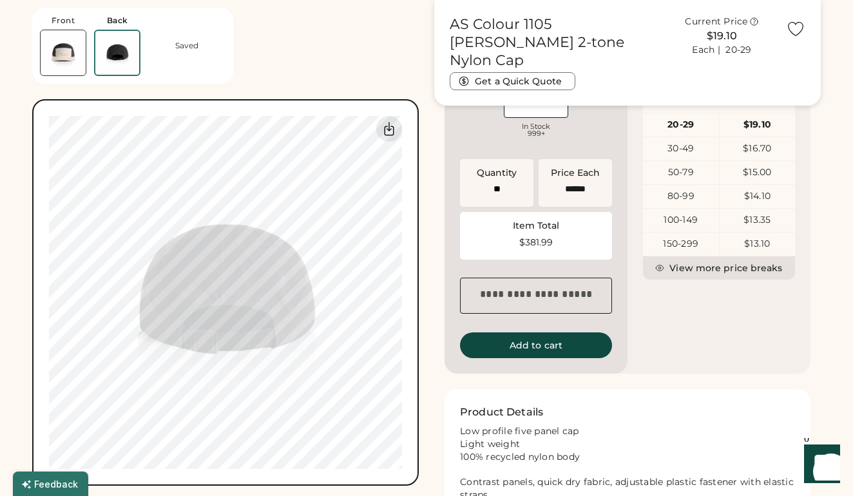
click at [100, 50] on img at bounding box center [117, 53] width 44 height 44
click at [75, 53] on img at bounding box center [63, 52] width 45 height 45
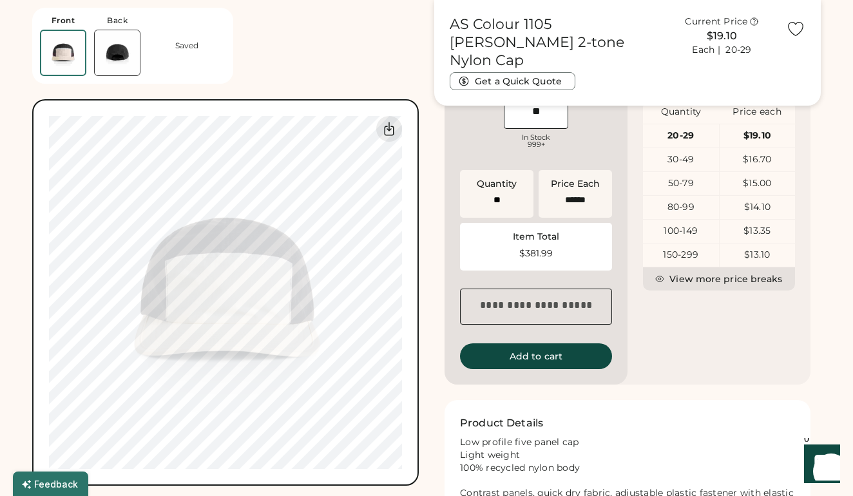
click at [106, 61] on img at bounding box center [117, 52] width 45 height 45
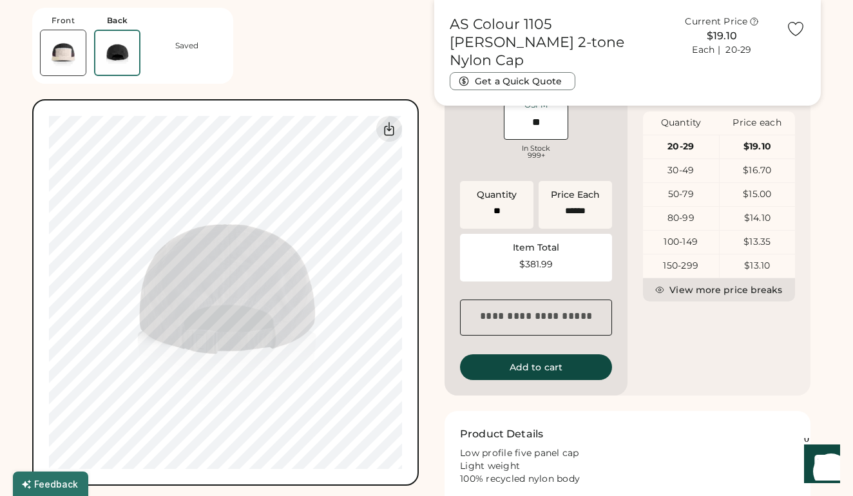
click at [49, 67] on img at bounding box center [63, 52] width 45 height 45
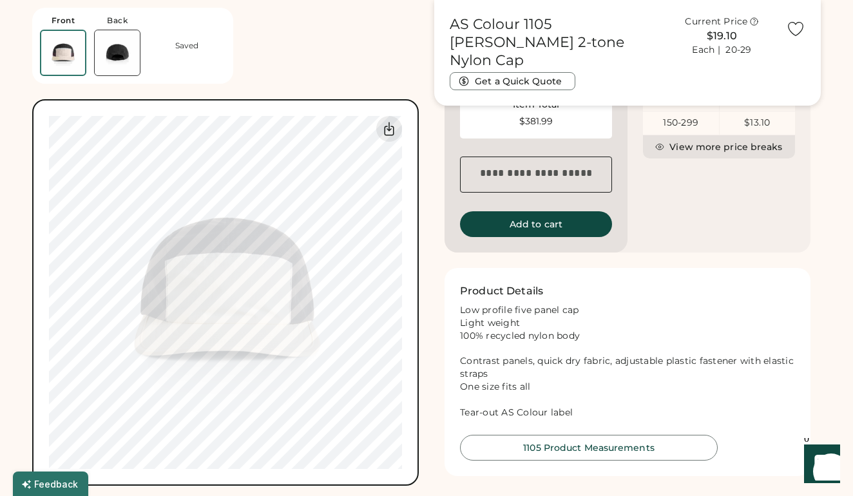
scroll to position [549, 0]
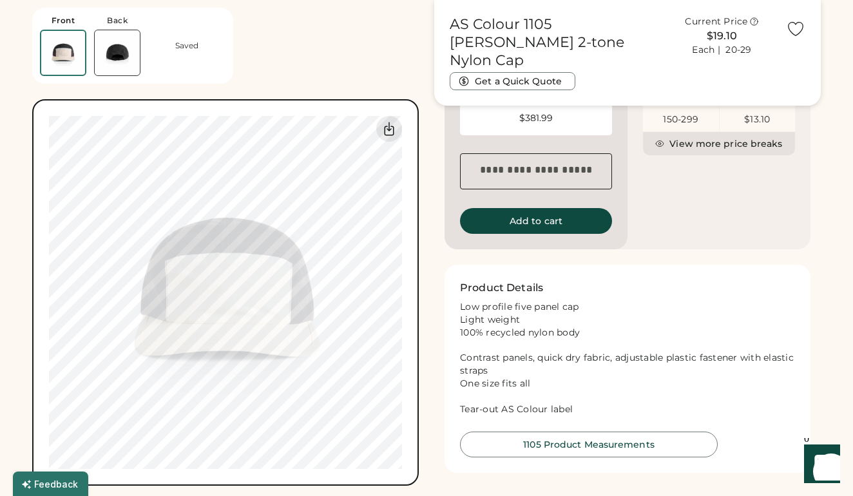
click at [549, 231] on button "Add to cart" at bounding box center [536, 221] width 152 height 26
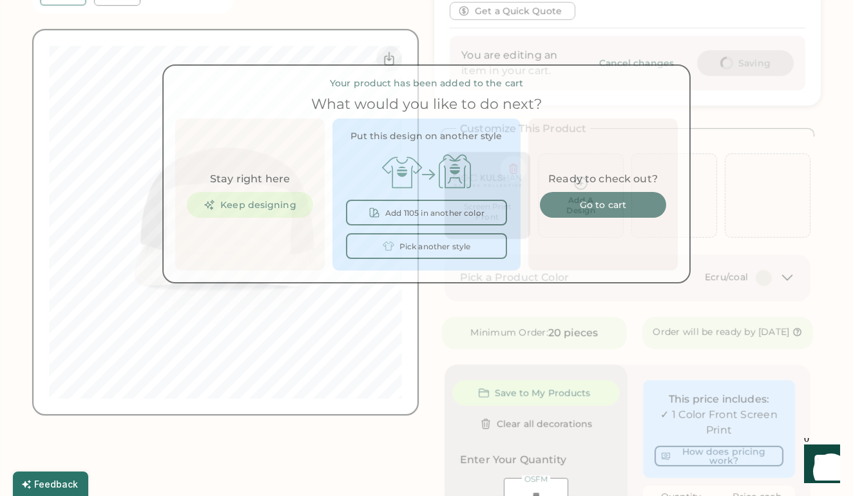
scroll to position [0, 0]
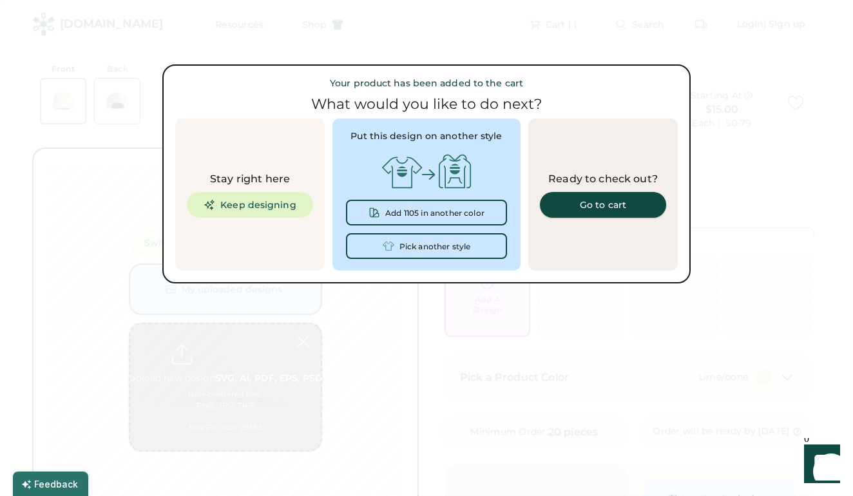
click at [618, 201] on div "Go to cart" at bounding box center [602, 204] width 95 height 9
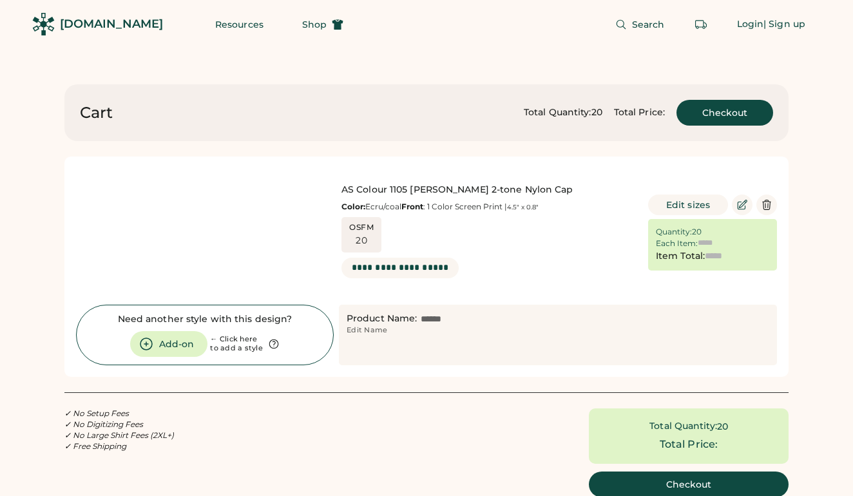
type input "******"
type input "*******"
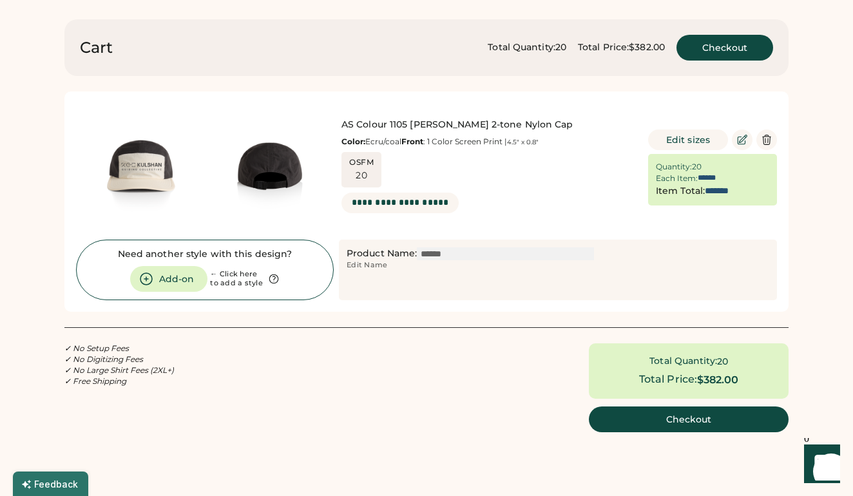
scroll to position [63, 0]
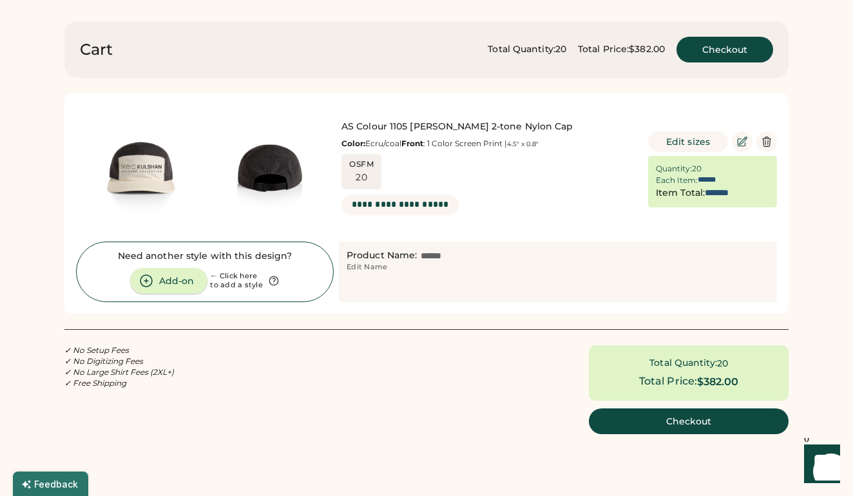
click at [174, 281] on button "Add-on" at bounding box center [168, 281] width 77 height 26
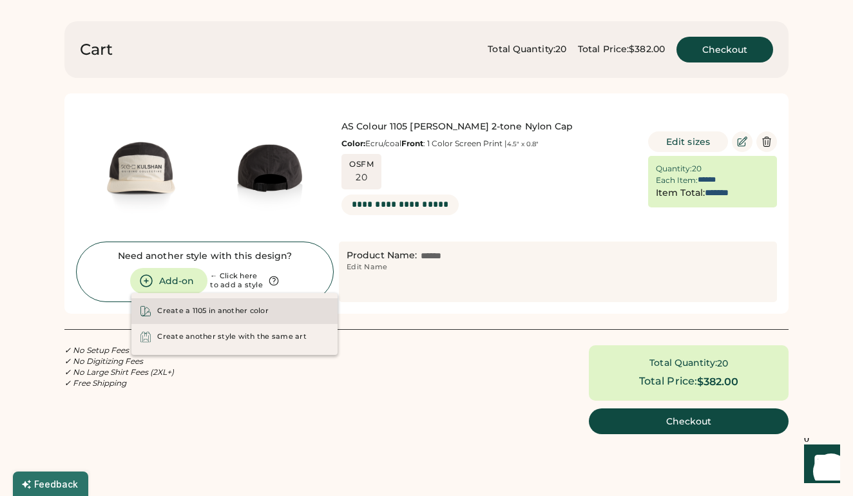
click at [196, 311] on div "Create a 1105 in another color" at bounding box center [212, 311] width 111 height 10
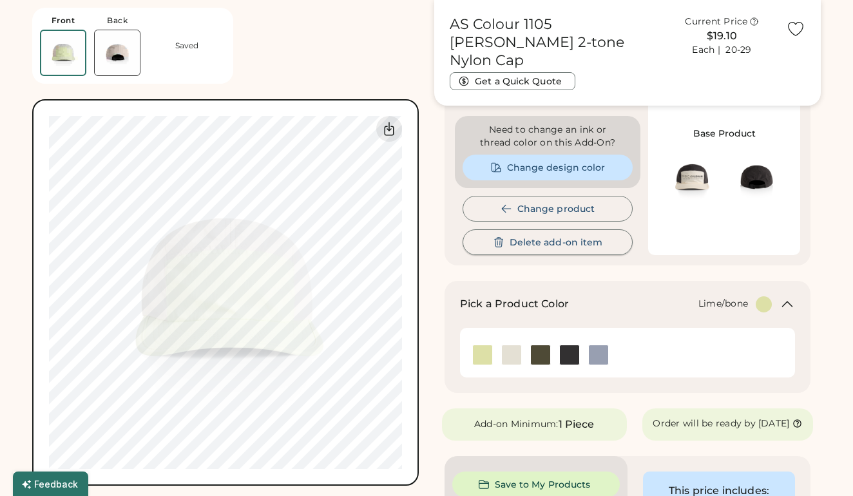
scroll to position [100, 0]
click at [535, 354] on img at bounding box center [540, 355] width 19 height 19
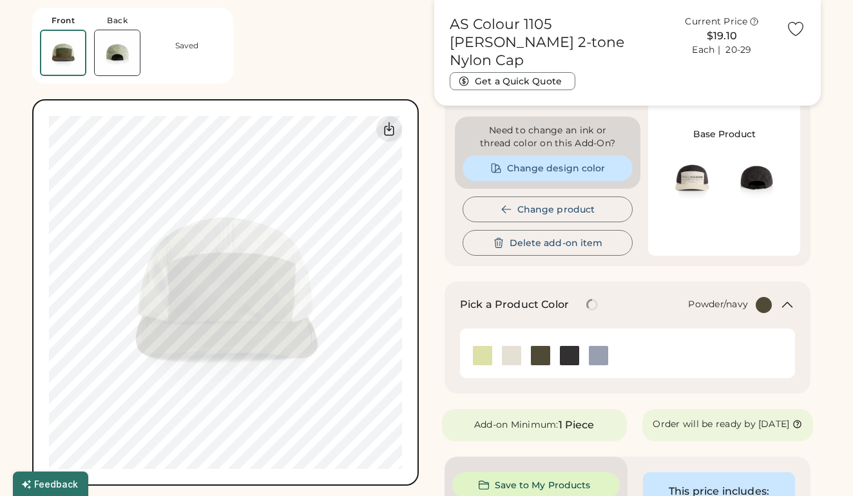
click at [599, 349] on img at bounding box center [598, 355] width 19 height 19
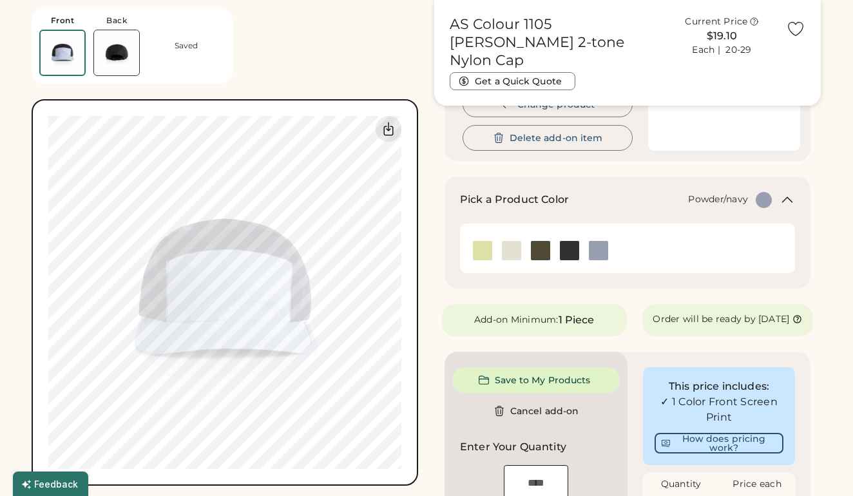
scroll to position [207, 1]
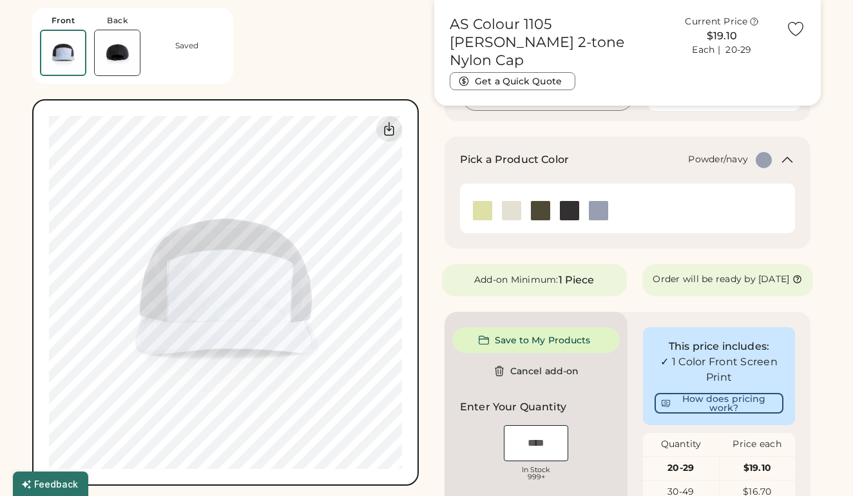
click at [124, 59] on img at bounding box center [117, 52] width 45 height 45
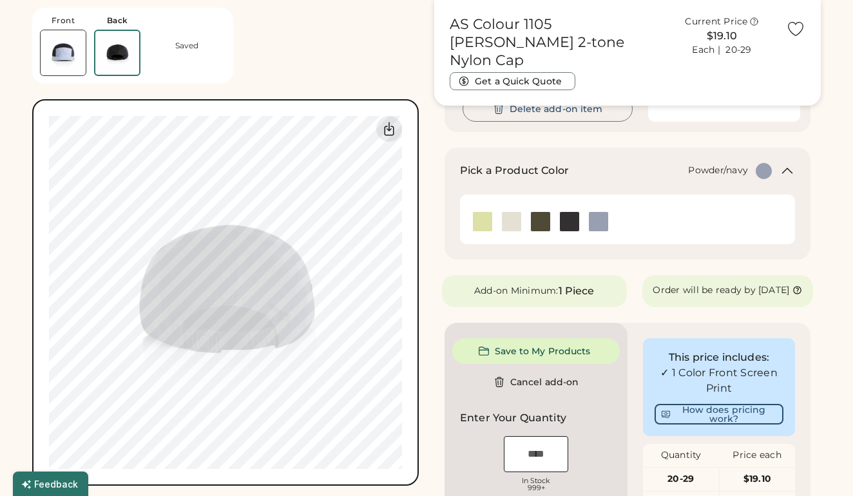
click at [53, 52] on img at bounding box center [63, 52] width 45 height 45
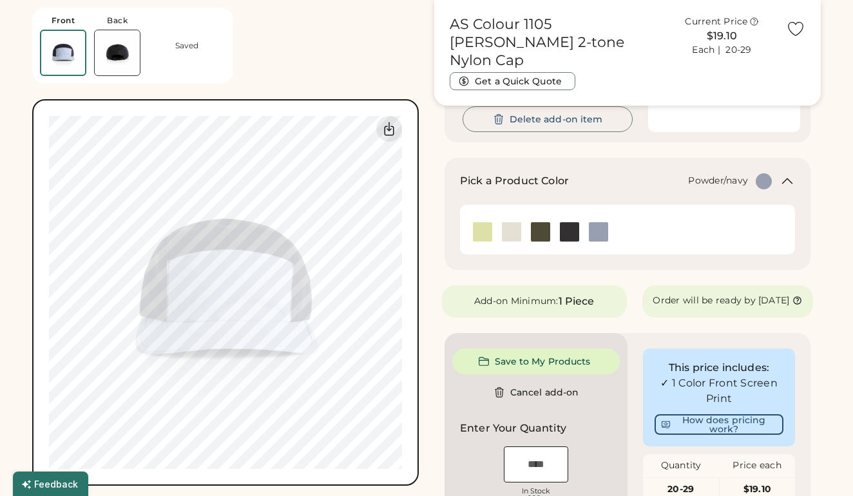
scroll to position [223, 0]
click at [481, 230] on img at bounding box center [482, 232] width 19 height 19
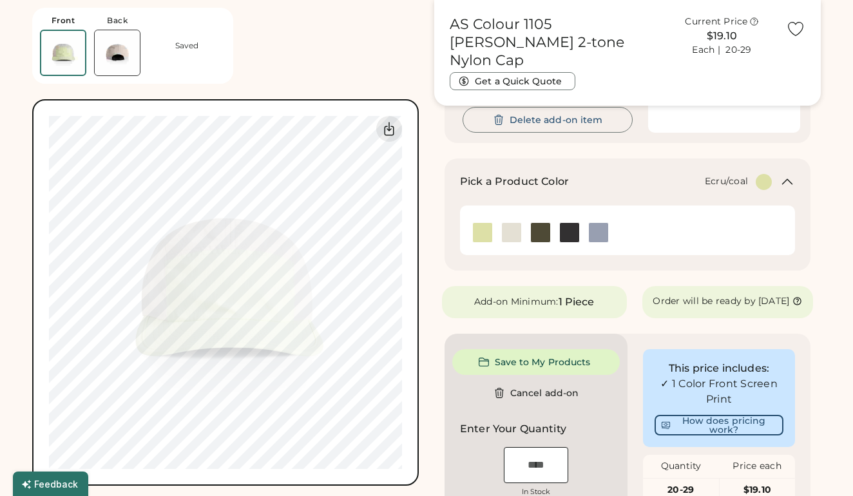
click at [509, 228] on img at bounding box center [511, 232] width 19 height 19
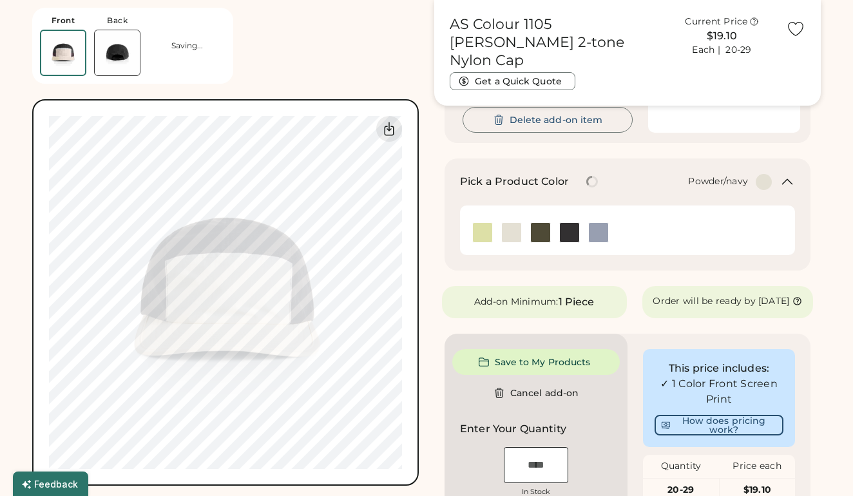
click at [601, 228] on img at bounding box center [598, 232] width 19 height 19
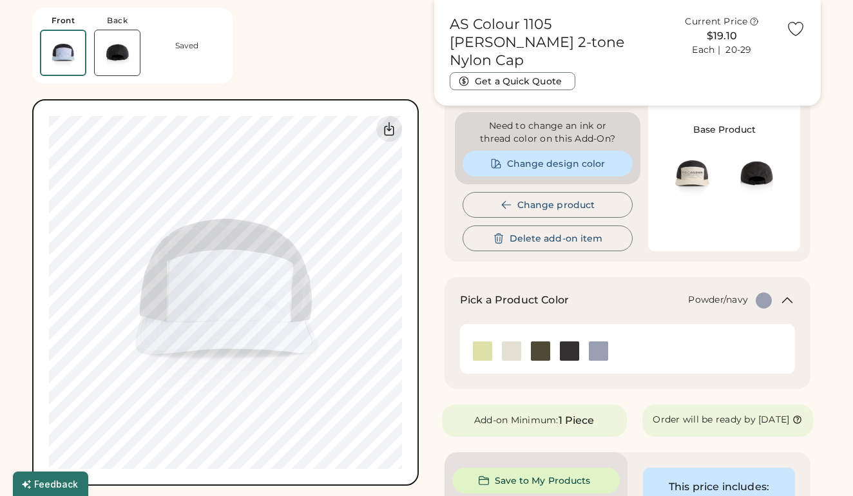
scroll to position [102, 0]
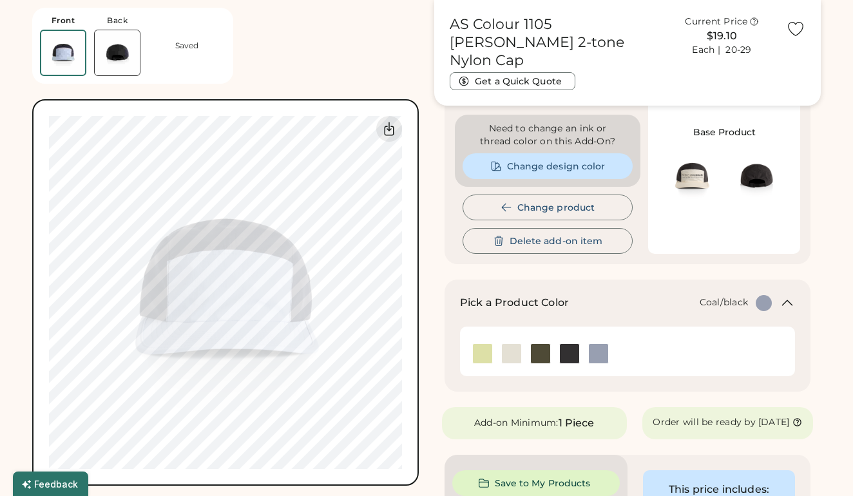
click at [572, 350] on img at bounding box center [569, 353] width 19 height 19
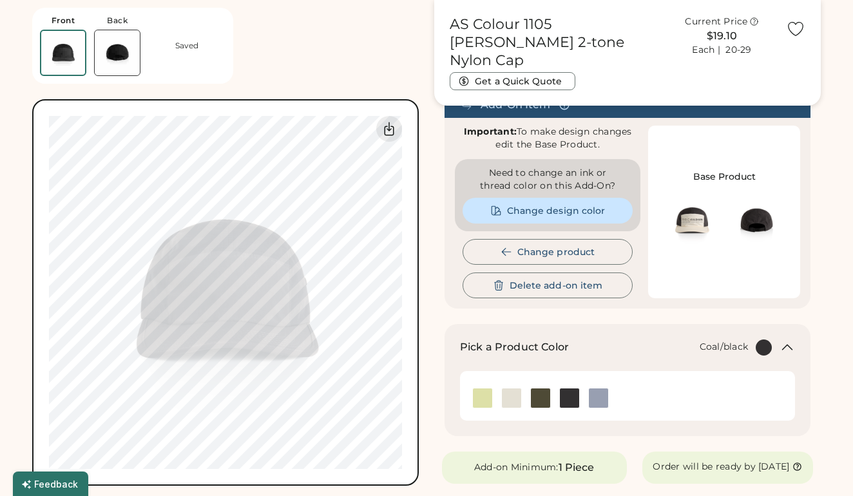
scroll to position [60, 0]
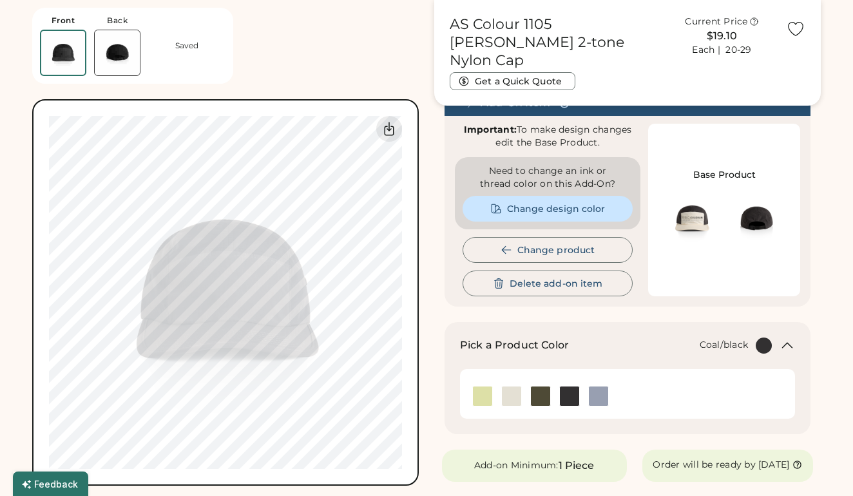
click at [565, 207] on button "Change design color" at bounding box center [547, 209] width 170 height 26
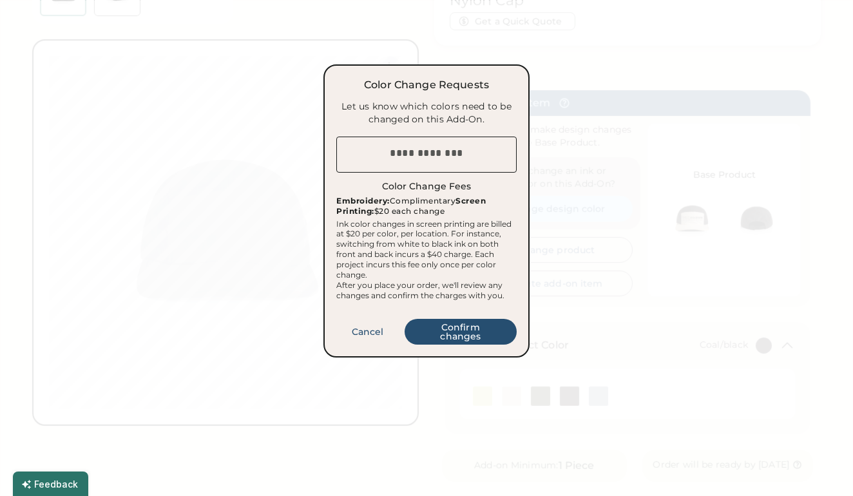
click at [462, 341] on button "Confirm changes" at bounding box center [460, 332] width 112 height 26
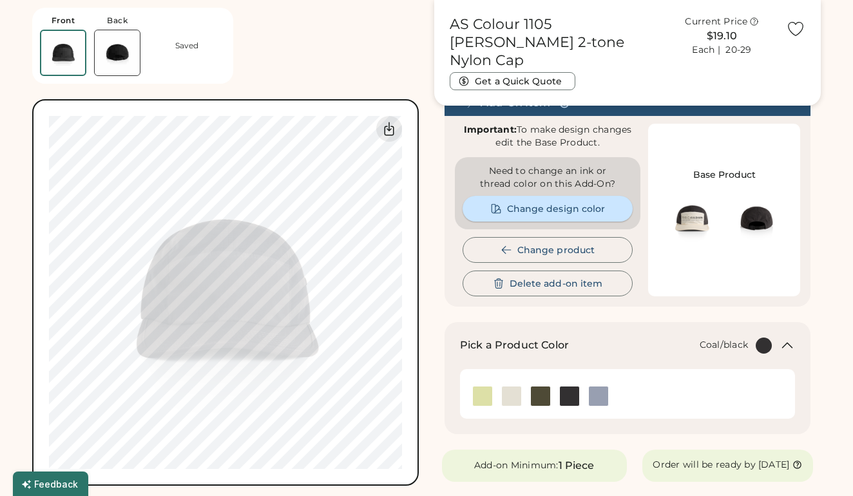
click at [544, 203] on button "Change design color" at bounding box center [547, 209] width 170 height 26
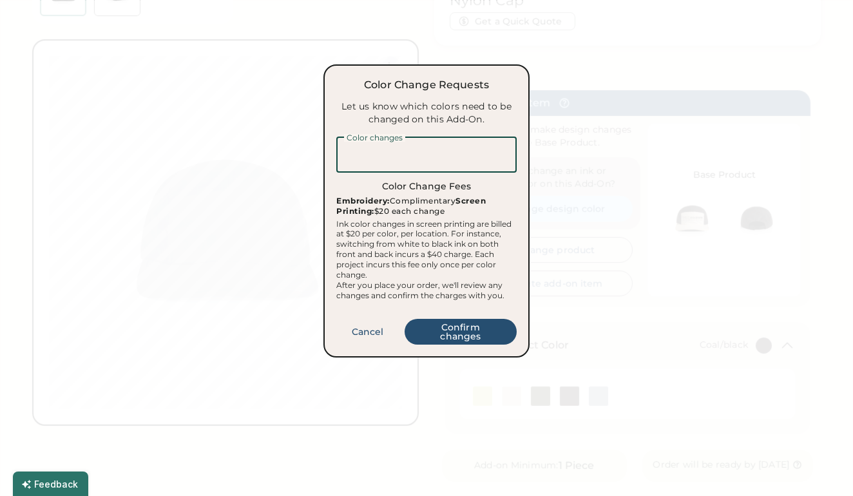
click at [417, 155] on textarea at bounding box center [426, 155] width 180 height 36
click at [364, 334] on button "Cancel" at bounding box center [367, 332] width 63 height 26
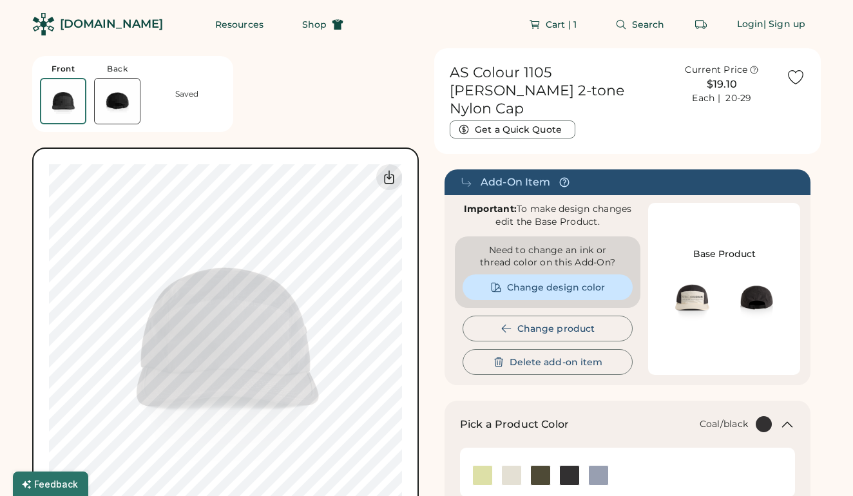
scroll to position [0, 0]
click at [551, 23] on span "Cart | 1" at bounding box center [560, 24] width 31 height 9
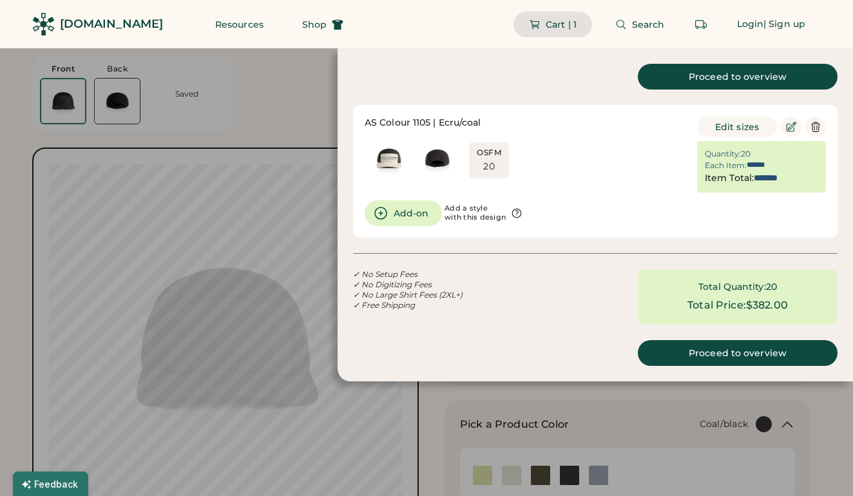
click at [313, 211] on div at bounding box center [426, 248] width 853 height 496
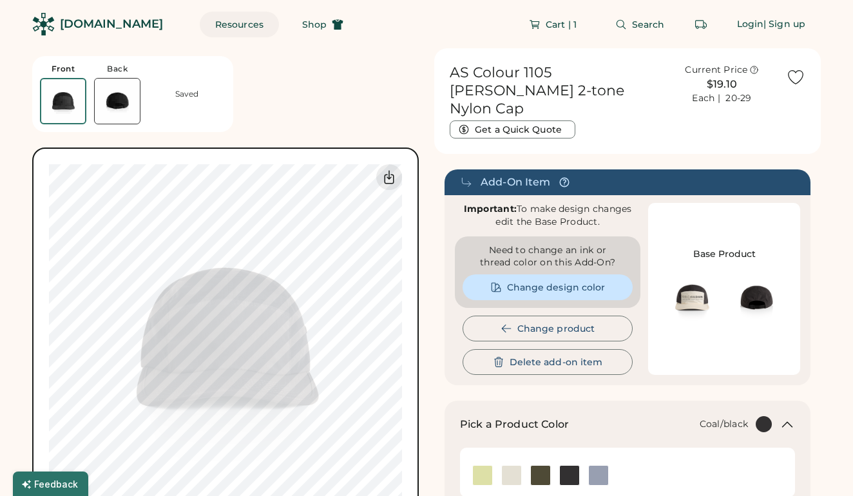
click at [220, 24] on button "Resources" at bounding box center [239, 25] width 79 height 26
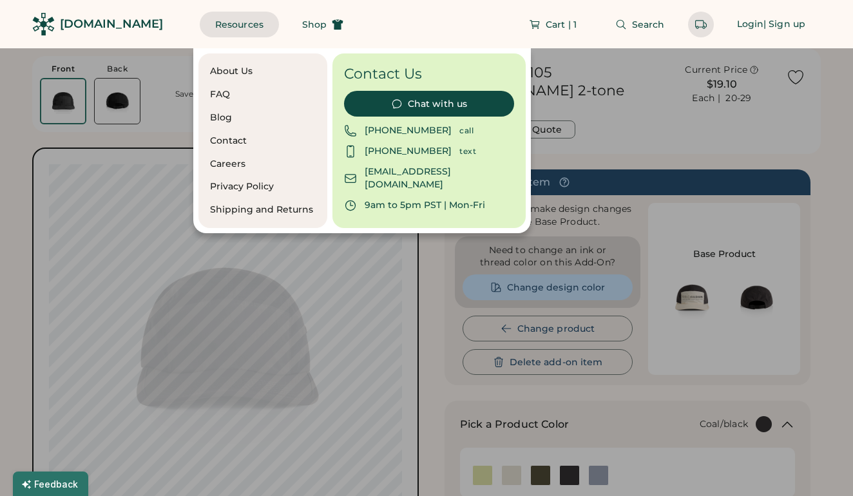
click at [220, 24] on button "Resources" at bounding box center [239, 25] width 79 height 26
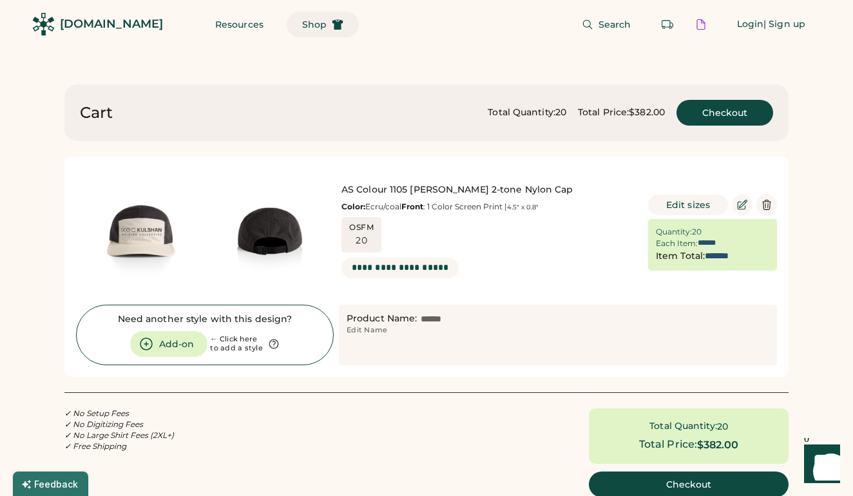
click at [302, 26] on span "Shop" at bounding box center [314, 24] width 24 height 9
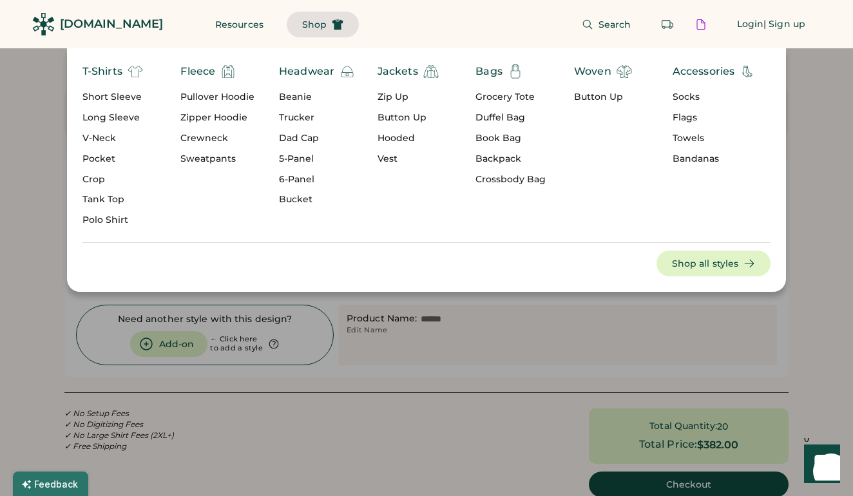
click at [296, 160] on div "5-Panel" at bounding box center [317, 159] width 76 height 13
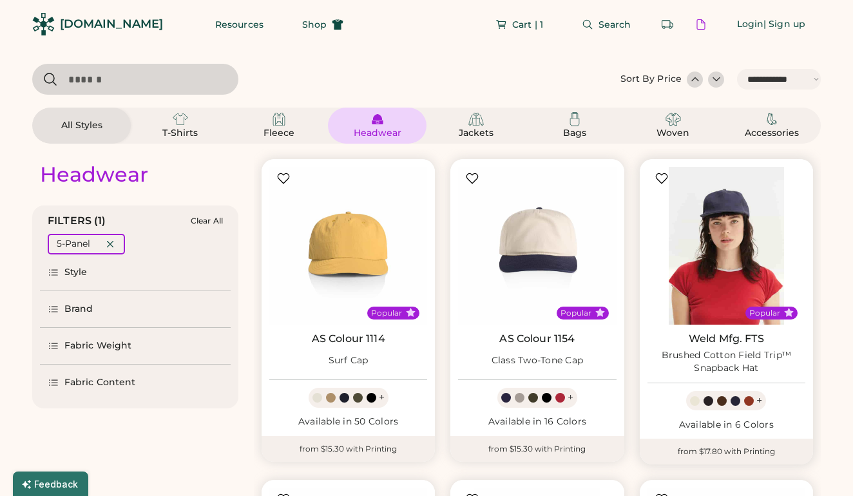
select select "*****"
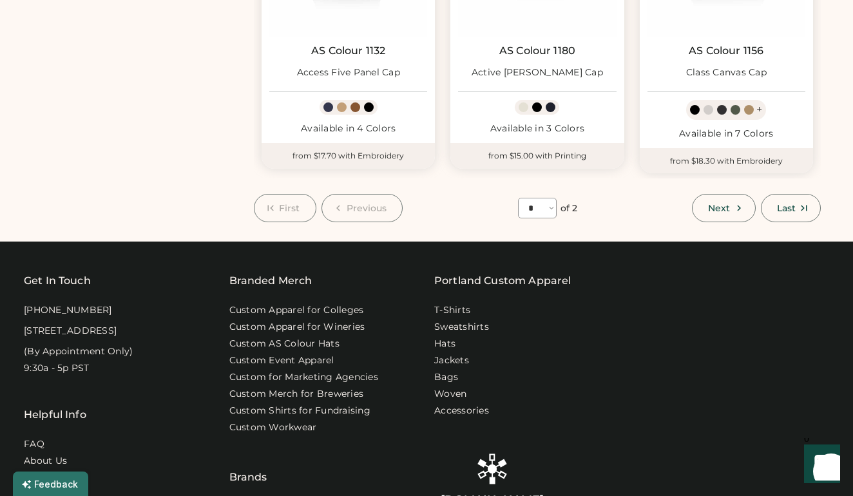
scroll to position [1249, 0]
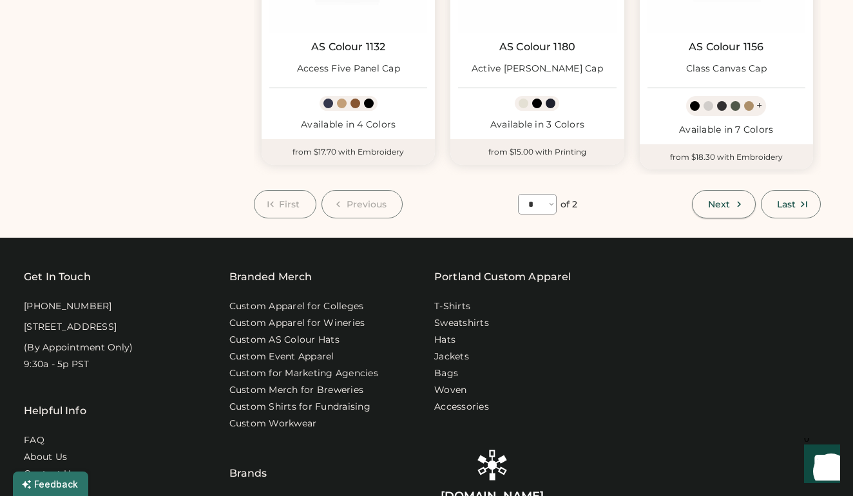
click at [719, 200] on span "Next" at bounding box center [719, 204] width 22 height 9
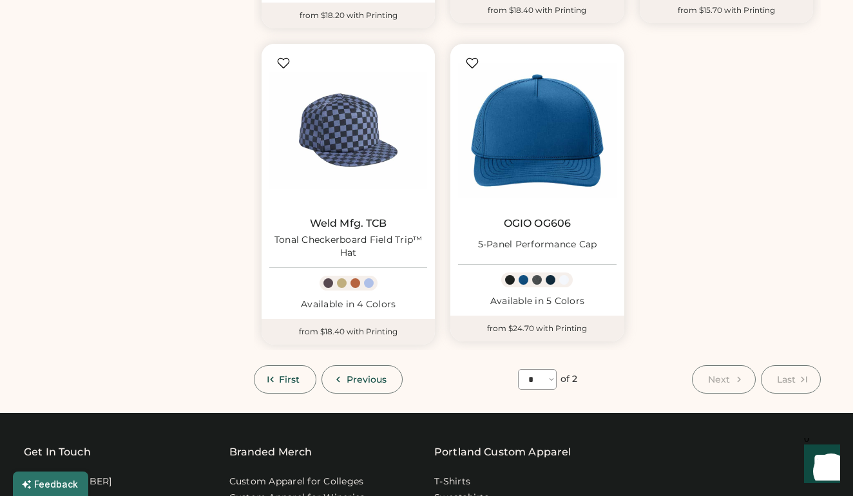
scroll to position [1086, 0]
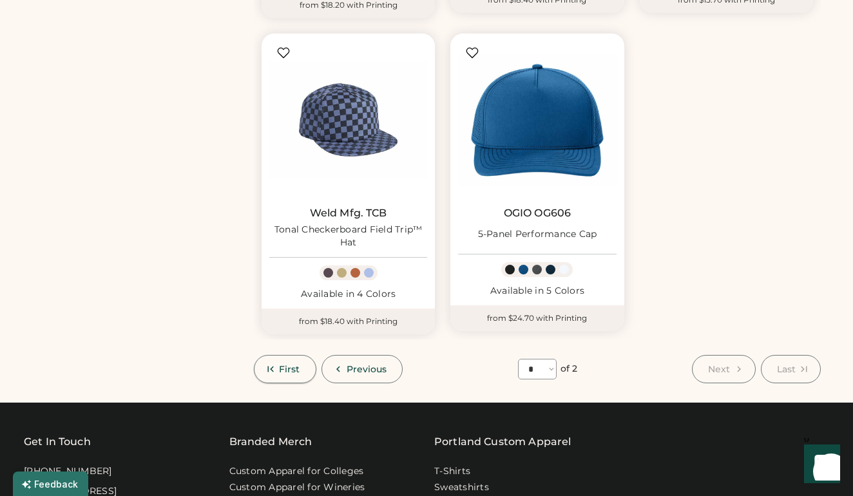
click at [275, 363] on icon at bounding box center [271, 369] width 12 height 12
select select "*"
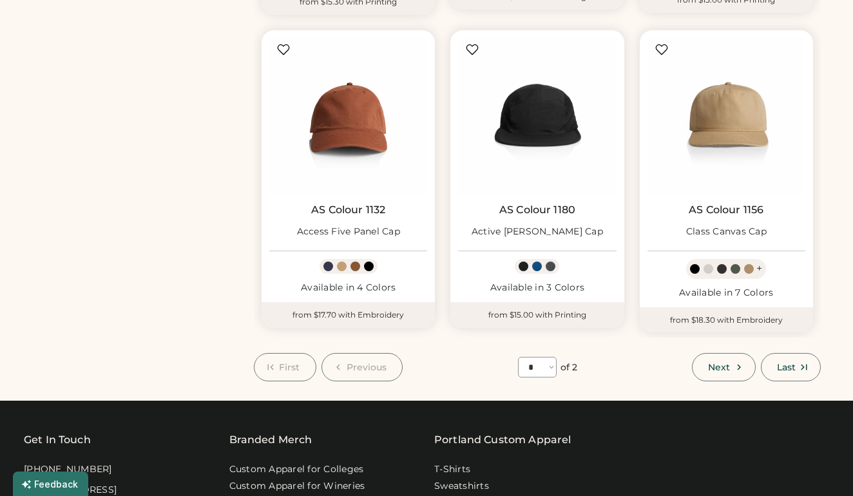
click at [275, 363] on icon at bounding box center [271, 367] width 12 height 12
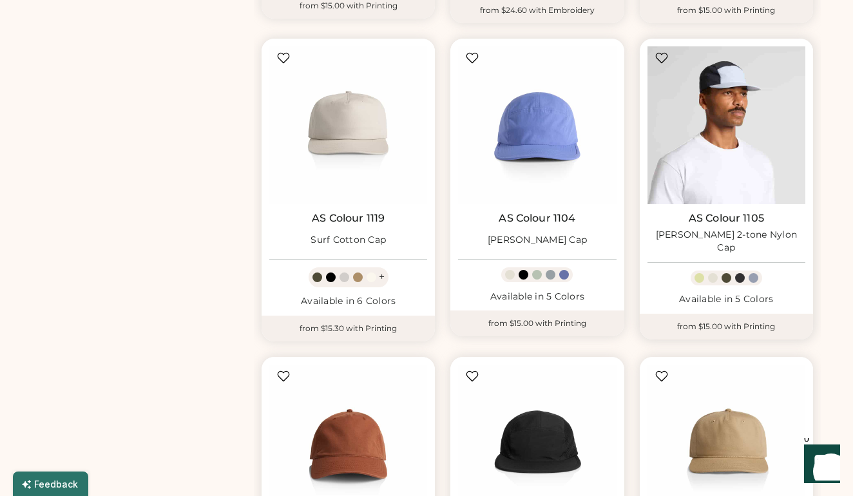
scroll to position [760, 0]
click at [735, 139] on img at bounding box center [726, 125] width 158 height 158
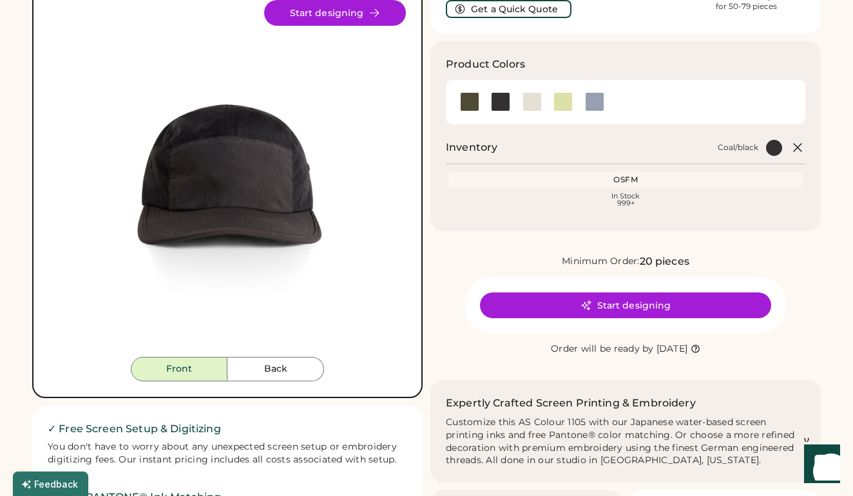
scroll to position [106, 0]
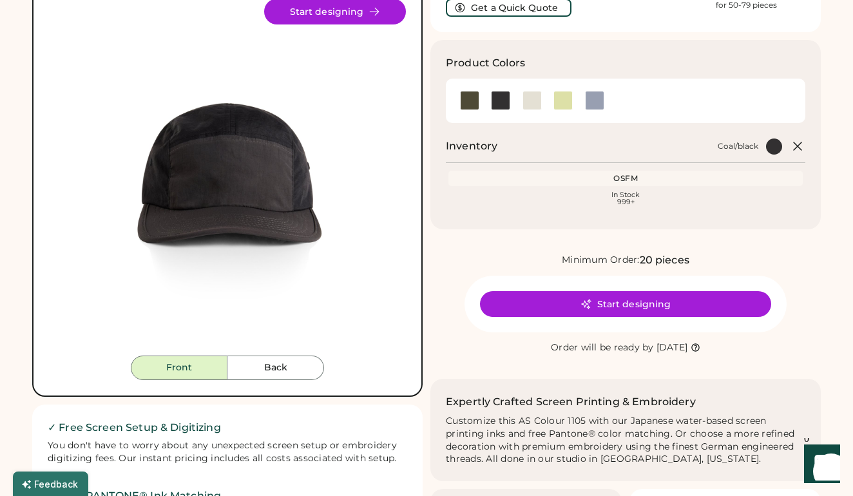
click at [602, 302] on button "Start designing" at bounding box center [625, 304] width 291 height 26
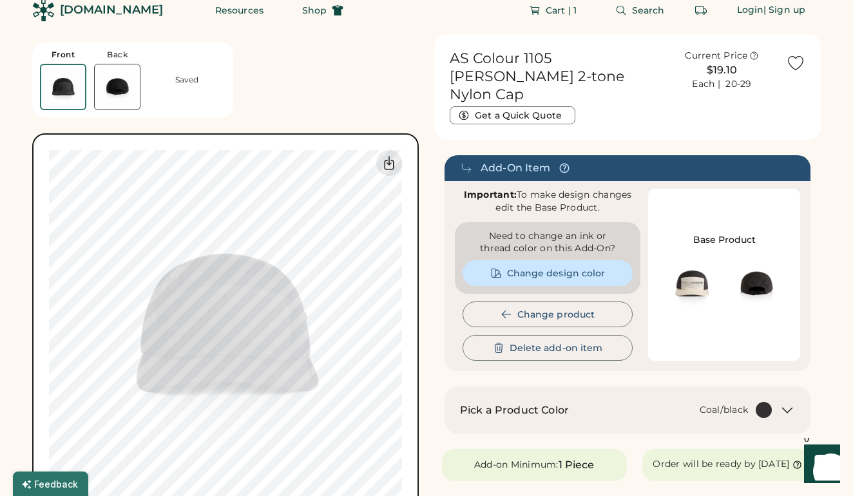
scroll to position [16, 0]
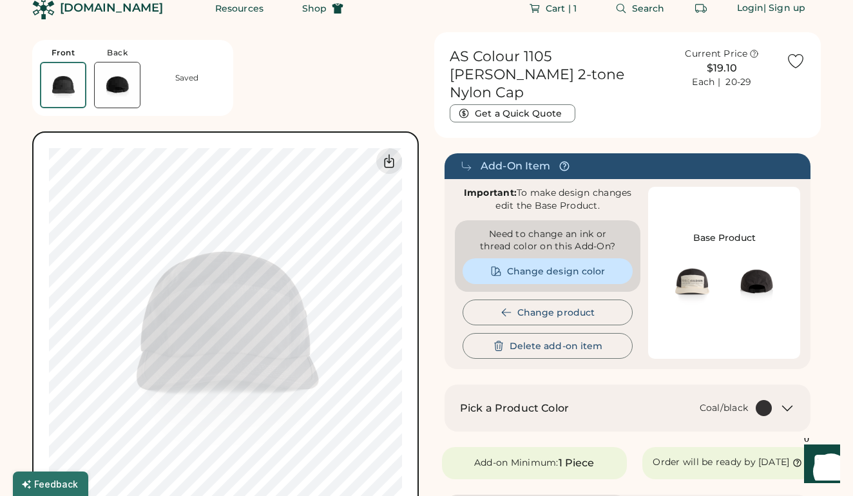
click at [538, 258] on button "Change design color" at bounding box center [547, 271] width 170 height 26
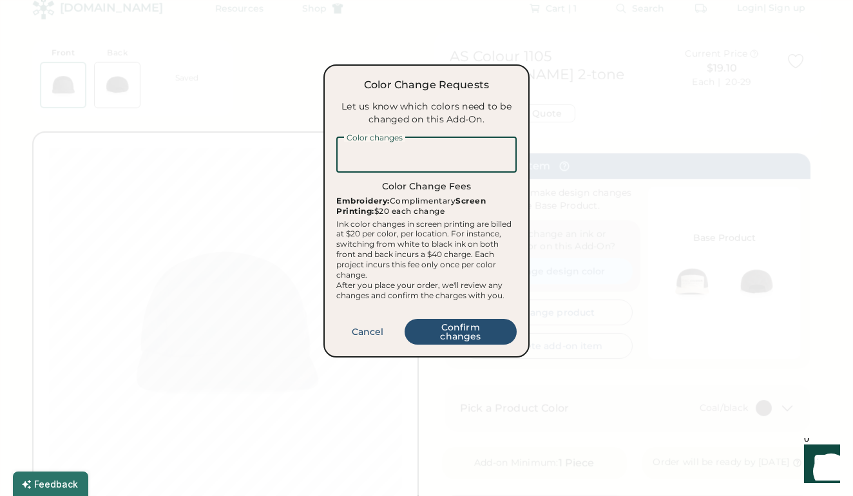
click at [402, 151] on textarea at bounding box center [426, 155] width 180 height 36
type textarea "**********"
click at [487, 335] on button "Confirm changes" at bounding box center [460, 332] width 112 height 26
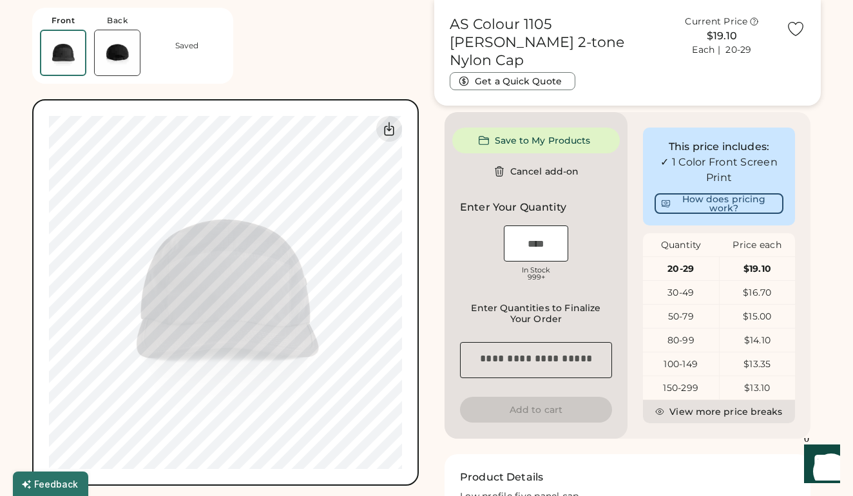
scroll to position [406, 0]
click at [534, 243] on input "input" at bounding box center [536, 242] width 64 height 36
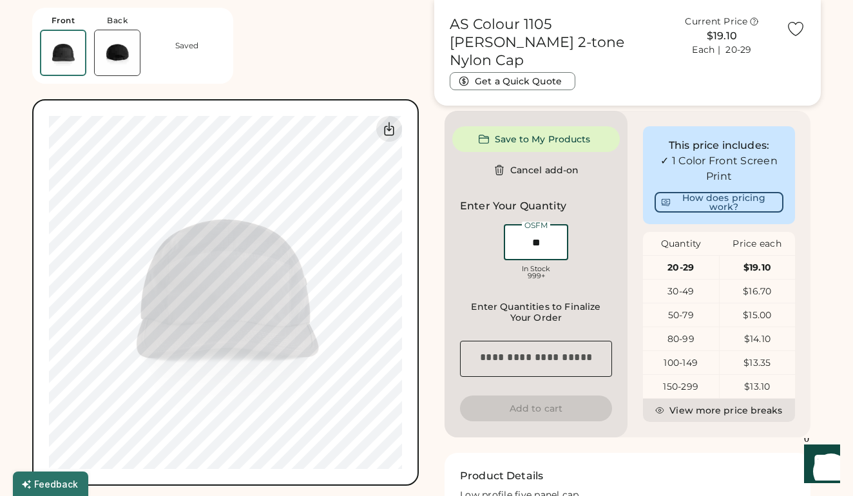
type input "**"
click at [599, 233] on div "OSFM In Stock 999+" at bounding box center [536, 254] width 152 height 64
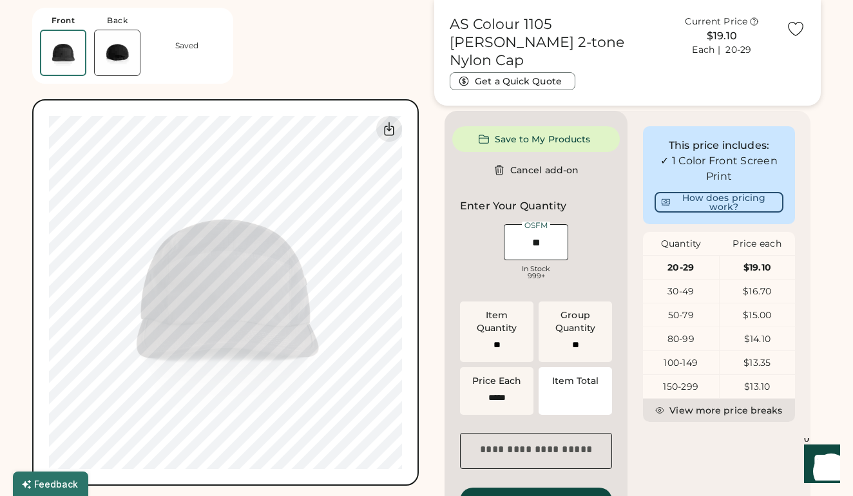
type input "******"
click at [599, 233] on div "OSFM In Stock 999+" at bounding box center [536, 254] width 152 height 64
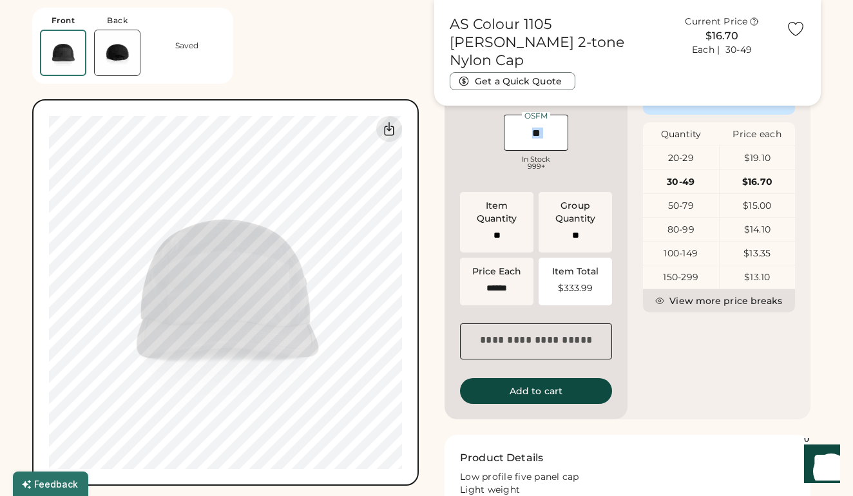
scroll to position [517, 0]
click at [533, 395] on button "Add to cart" at bounding box center [536, 390] width 152 height 26
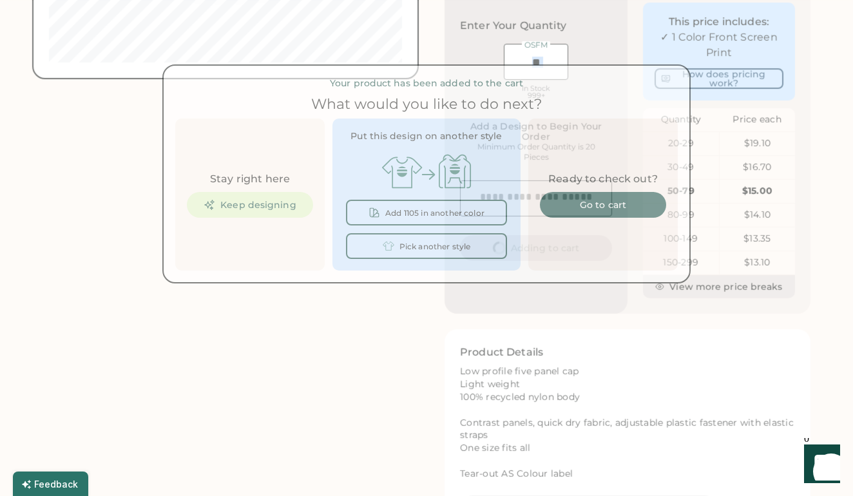
scroll to position [0, 0]
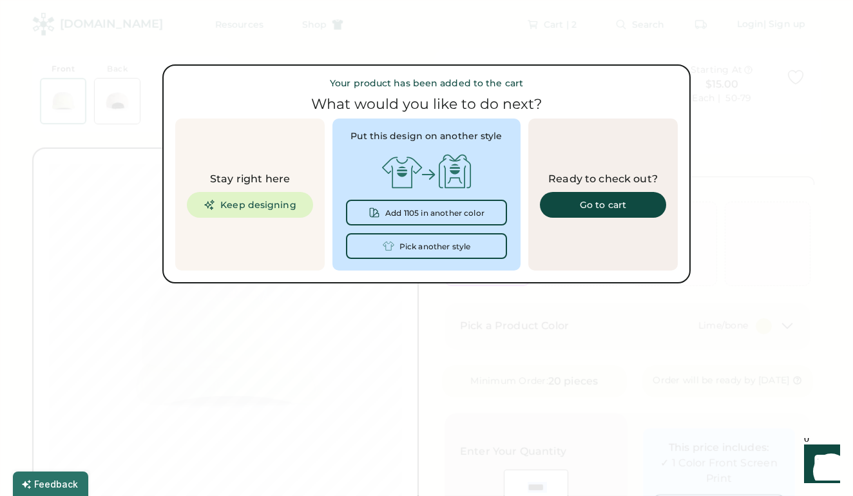
click at [625, 203] on div "Go to cart" at bounding box center [602, 204] width 95 height 9
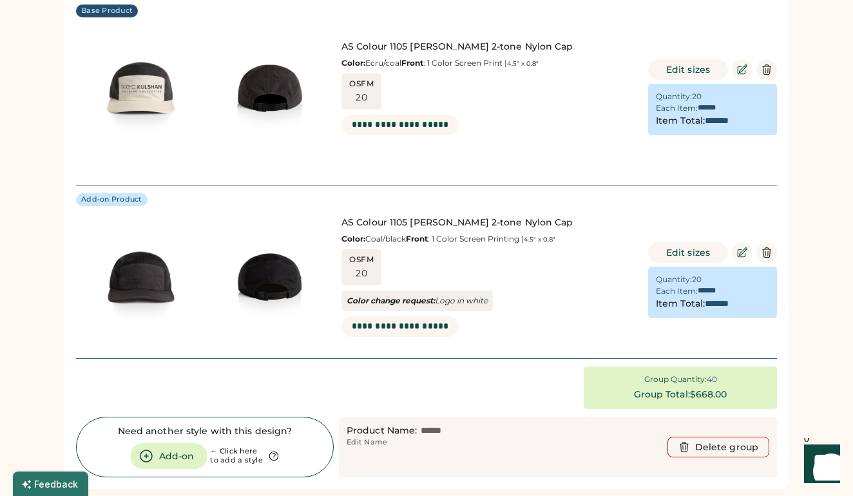
scroll to position [163, 0]
click at [744, 238] on div "Edit sizes Quantity: 20 Each Item: Item Total:" at bounding box center [712, 278] width 129 height 129
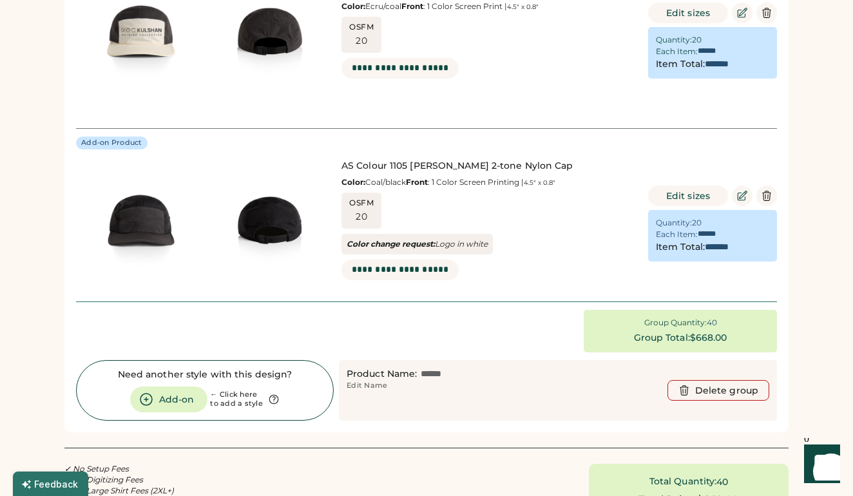
scroll to position [222, 0]
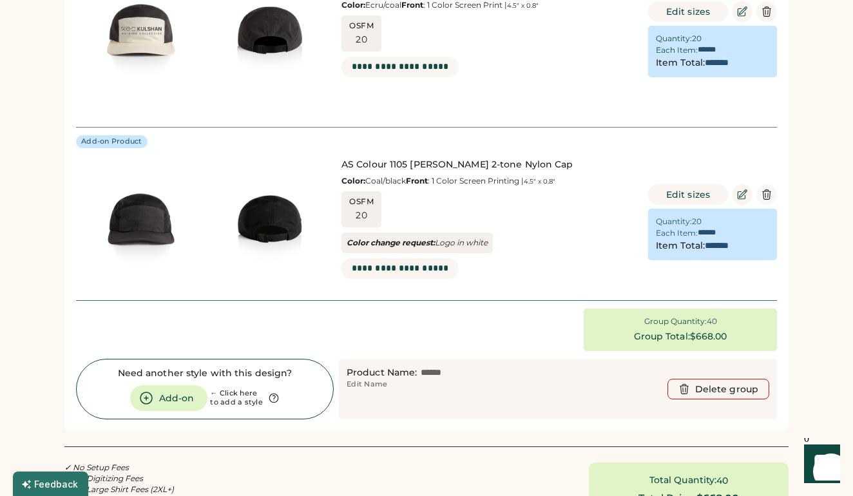
click at [767, 190] on icon at bounding box center [766, 195] width 8 height 10
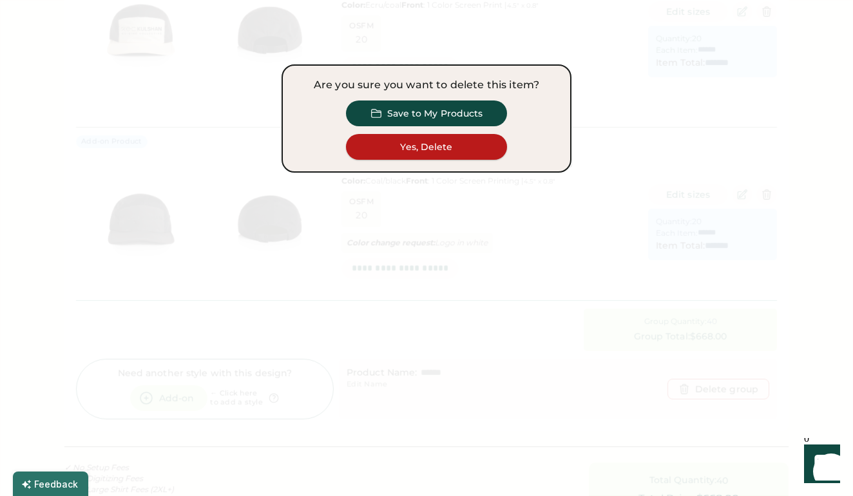
click at [422, 151] on button "Yes, Delete" at bounding box center [426, 147] width 161 height 26
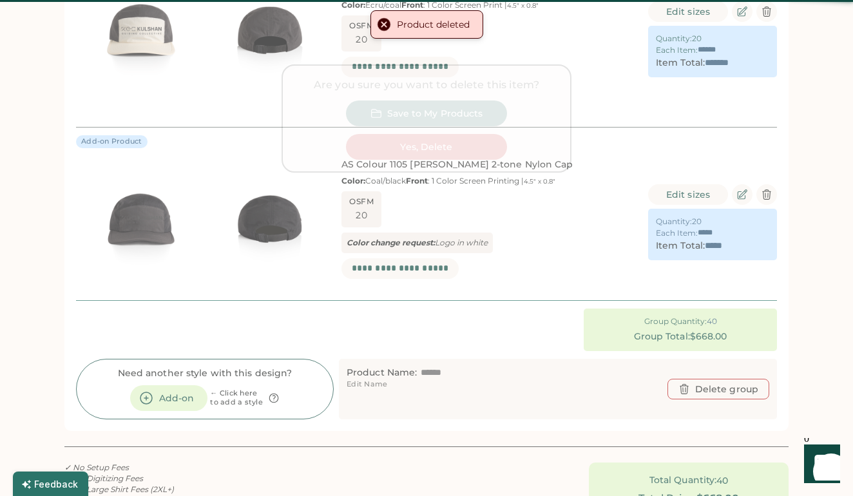
type input "******"
type input "*******"
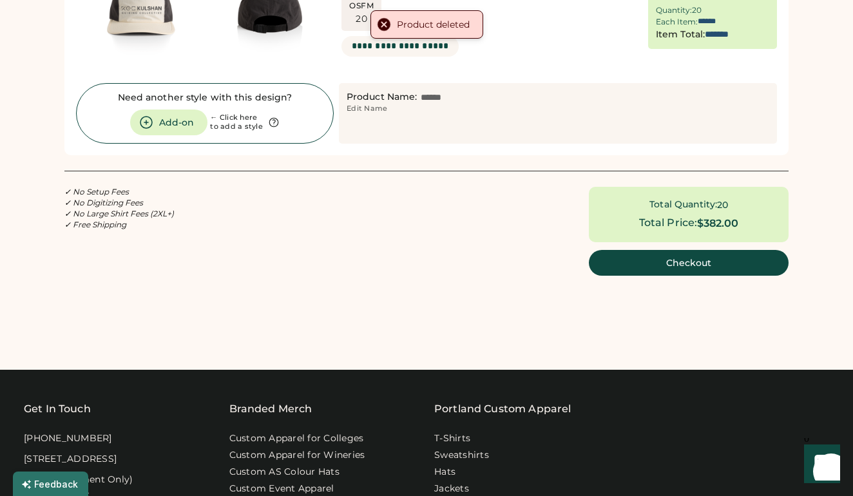
scroll to position [129, 0]
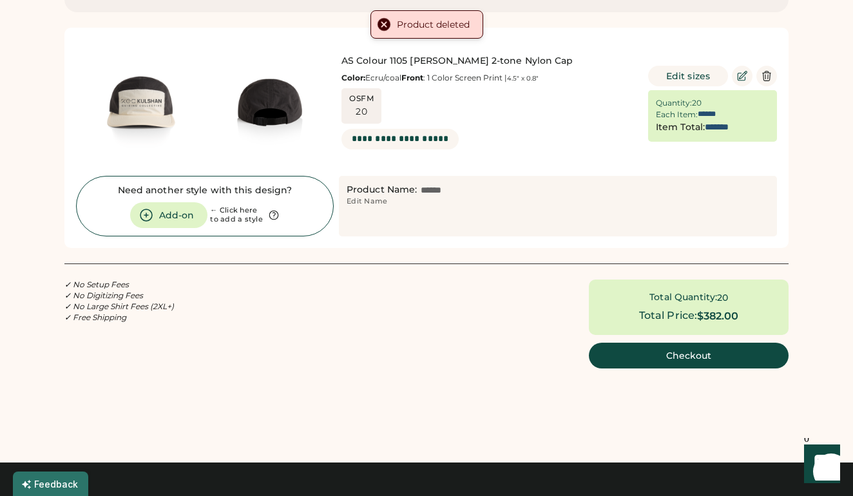
click at [420, 144] on textarea at bounding box center [399, 139] width 117 height 21
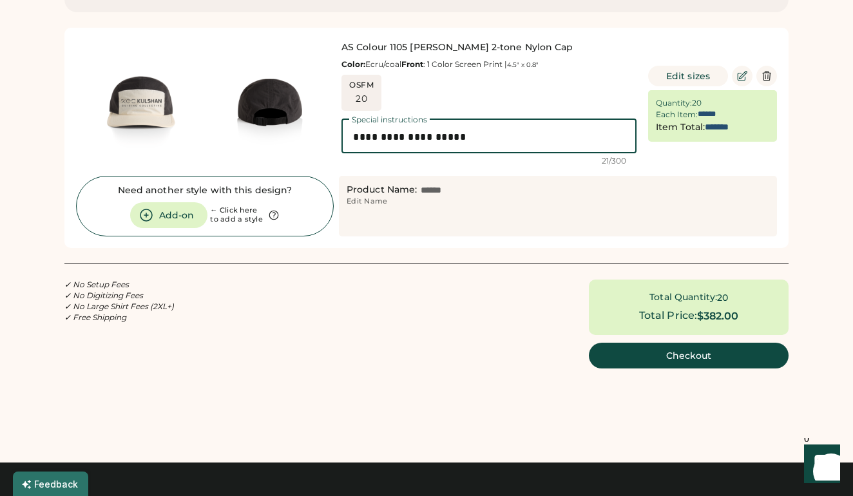
type textarea "**********"
click at [527, 88] on div "**********" at bounding box center [488, 103] width 295 height 125
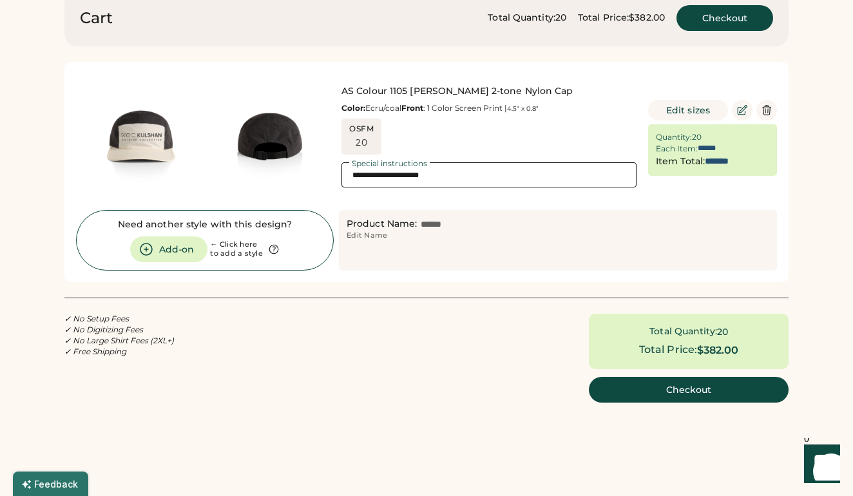
scroll to position [97, 0]
